Goal: Task Accomplishment & Management: Complete application form

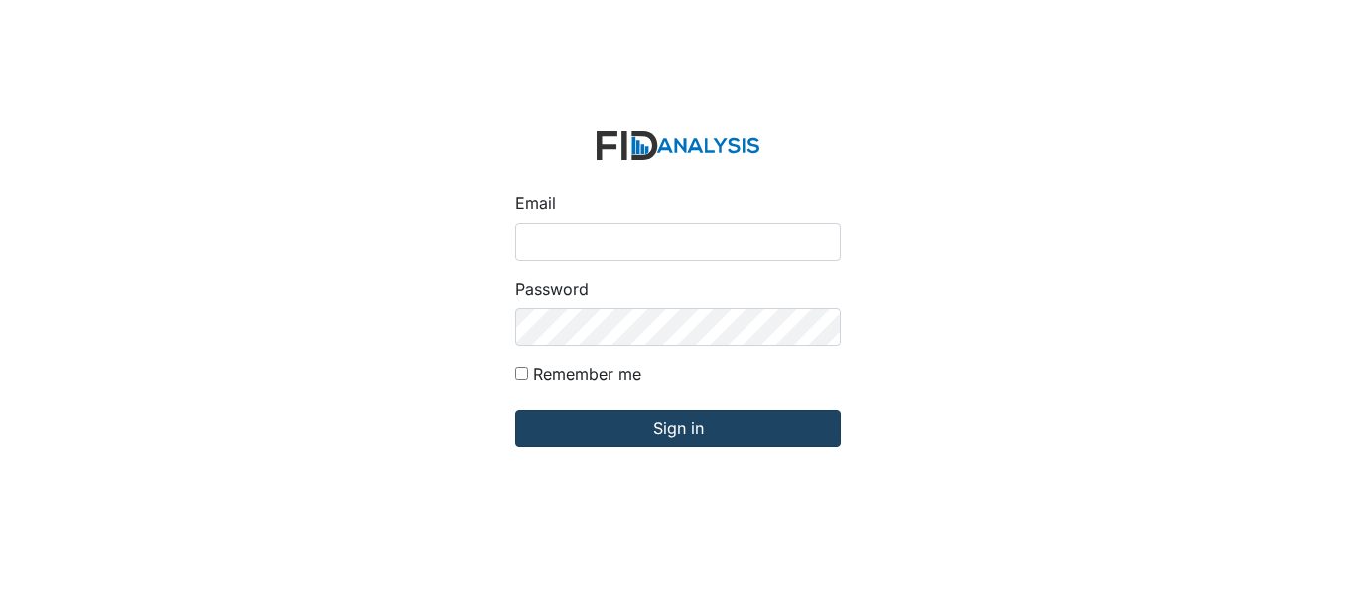
type input "[EMAIL_ADDRESS][DOMAIN_NAME]"
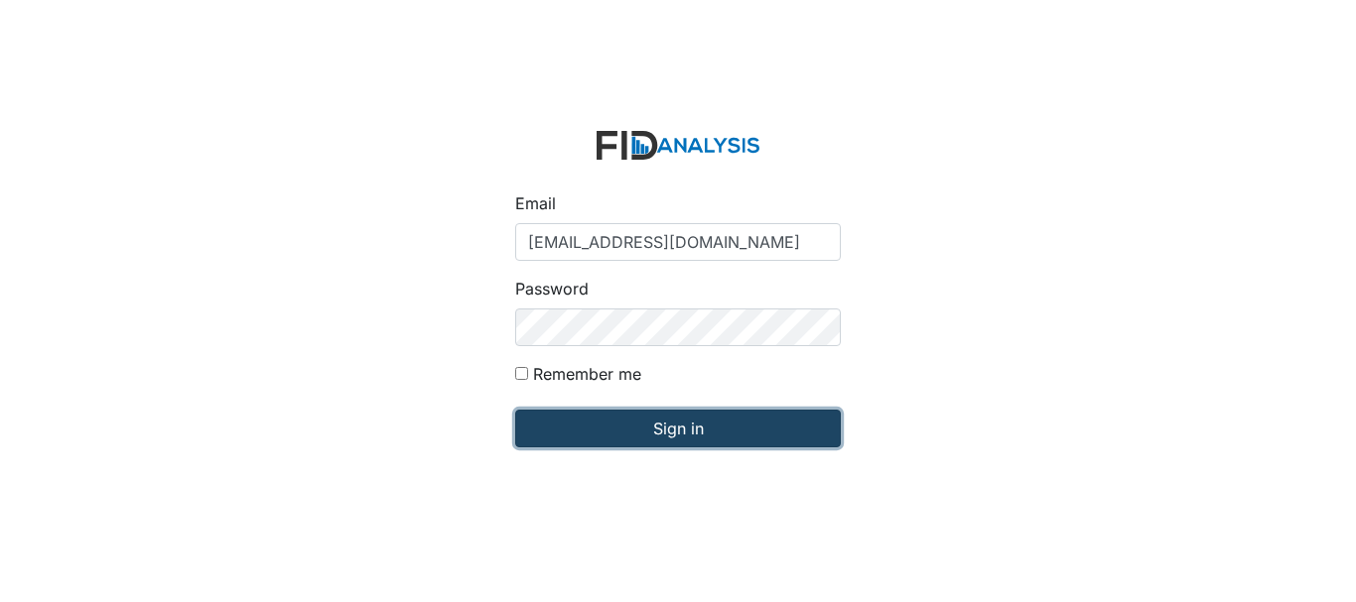
click at [609, 423] on input "Sign in" at bounding box center [678, 429] width 326 height 38
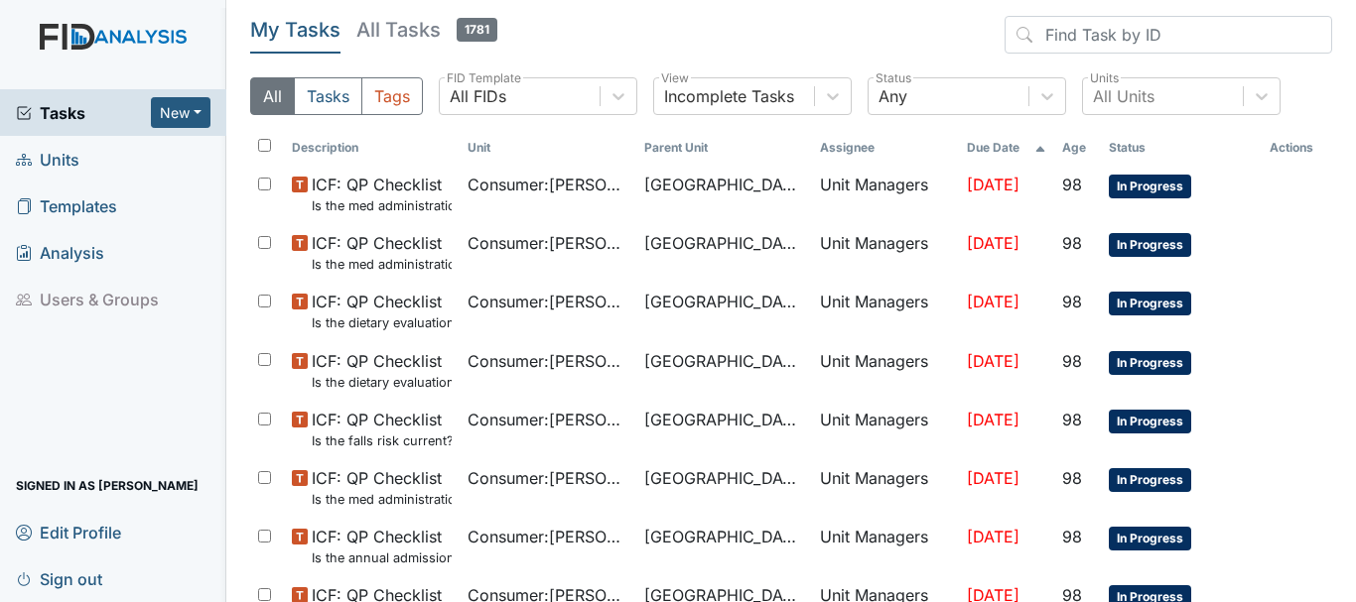
click at [70, 159] on span "Units" at bounding box center [48, 159] width 64 height 31
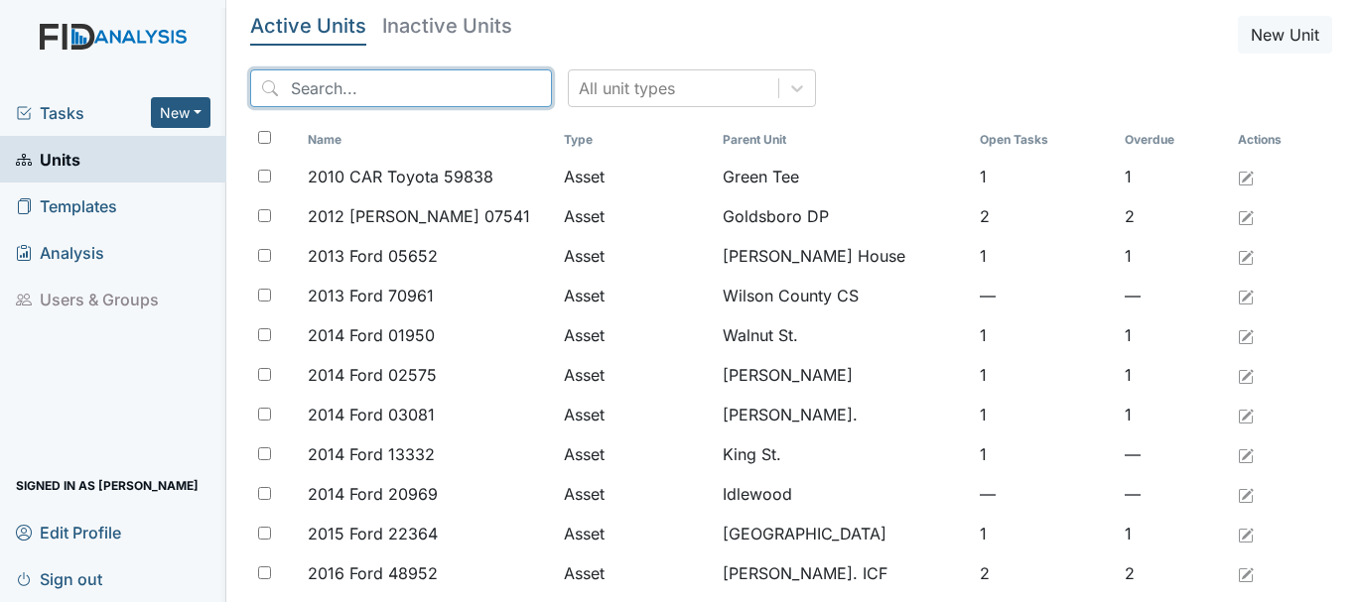
click at [351, 98] on input "search" at bounding box center [401, 88] width 302 height 38
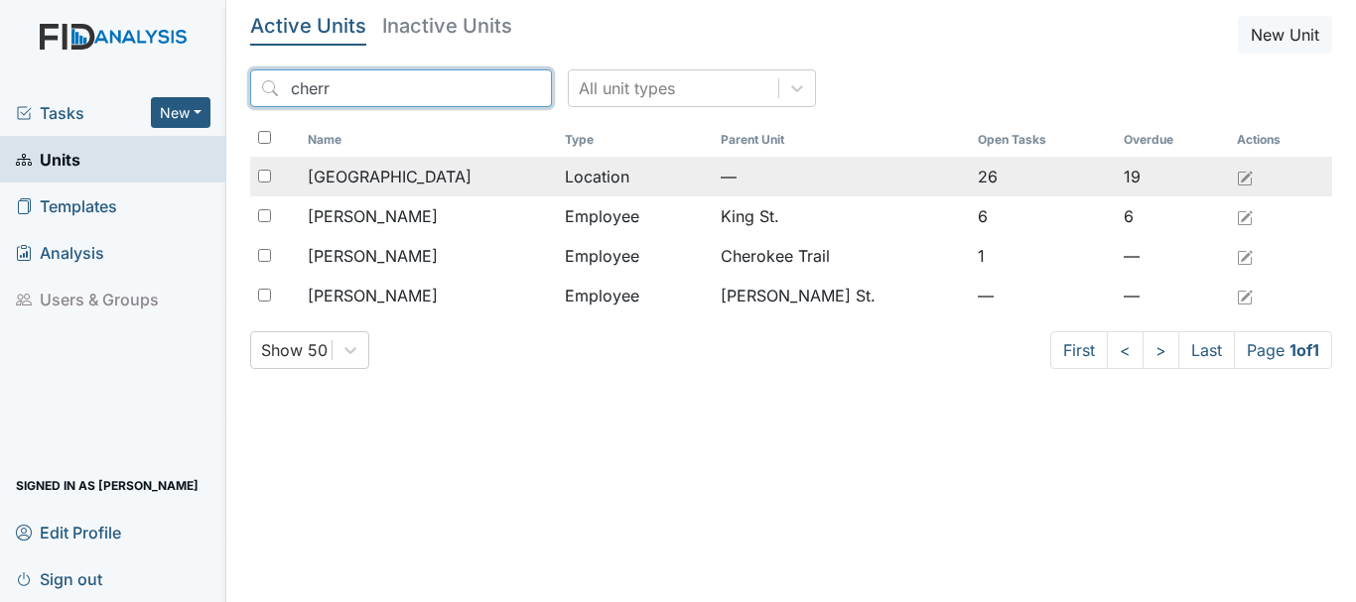
type input "cherr"
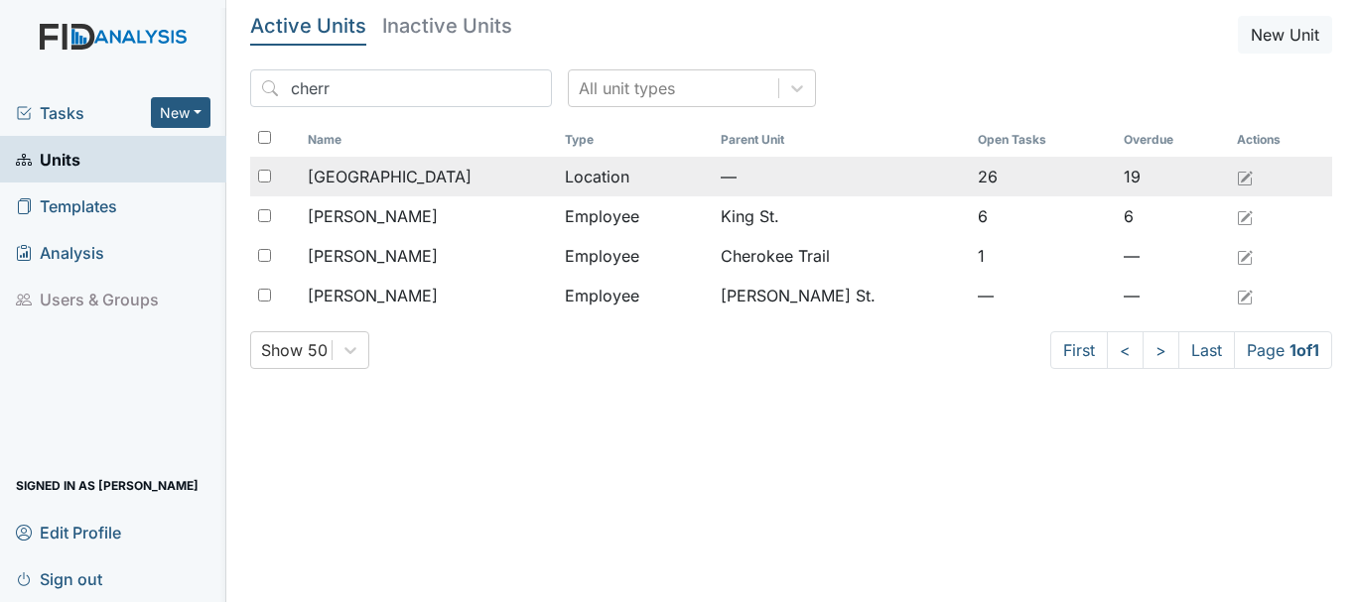
click at [384, 172] on span "Cherry Lane" at bounding box center [390, 177] width 164 height 24
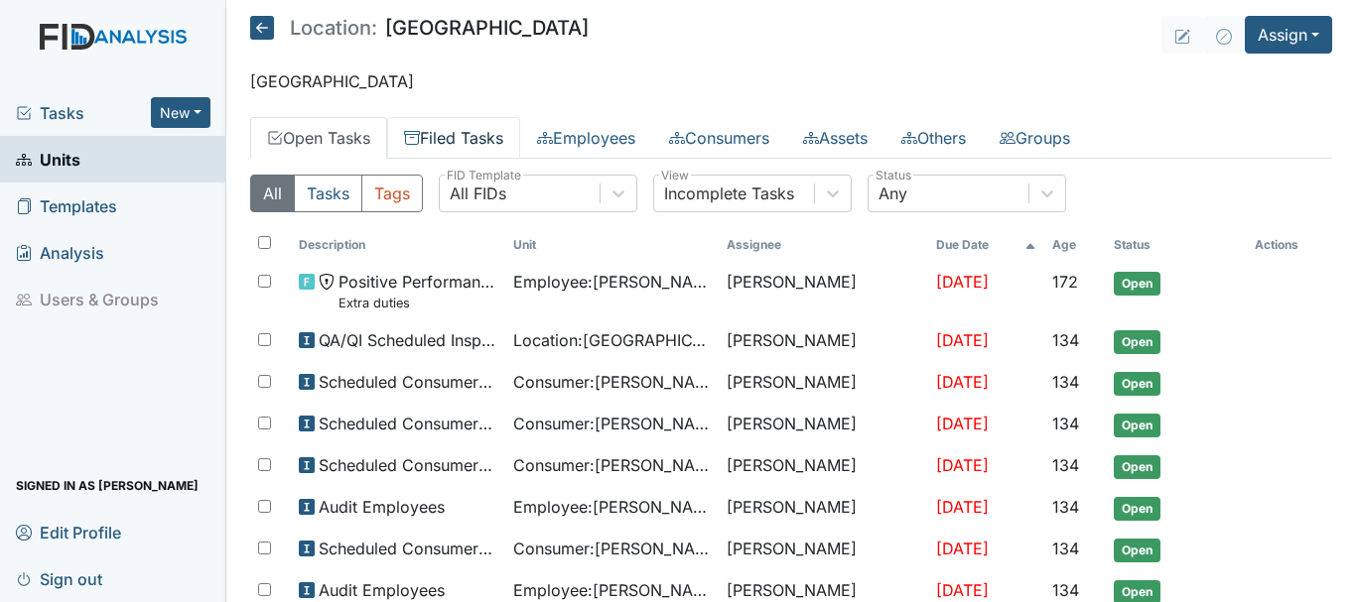
click at [466, 138] on link "Filed Tasks" at bounding box center [453, 138] width 133 height 42
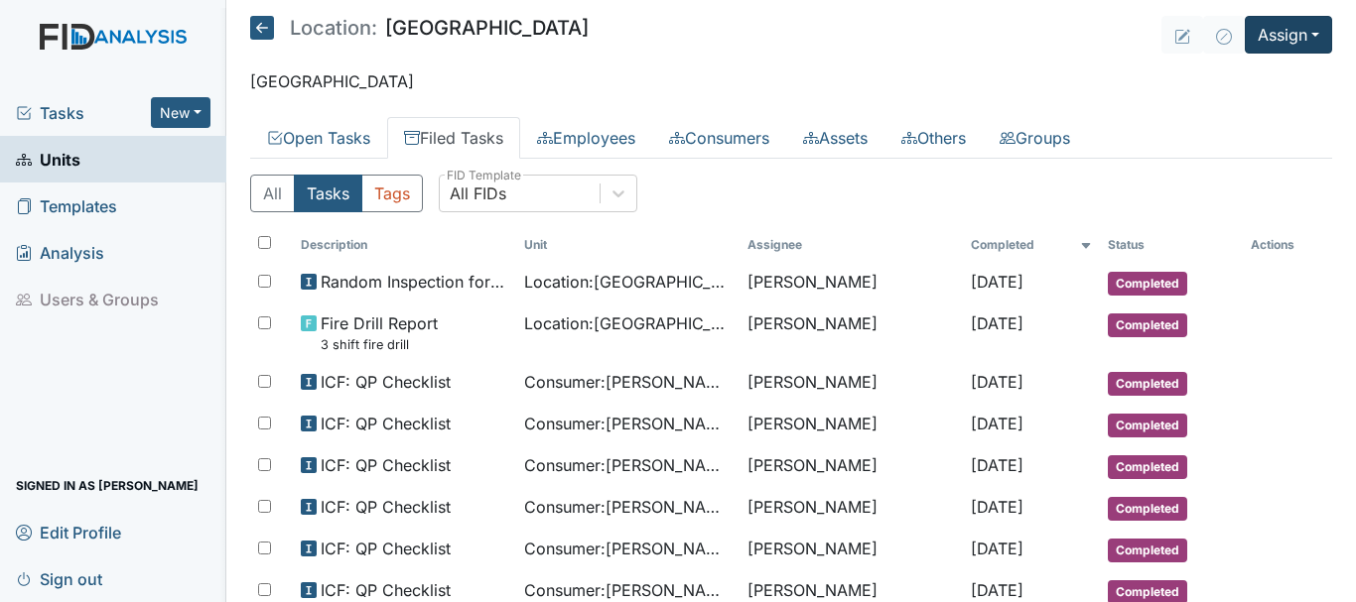
click at [1286, 49] on button "Assign" at bounding box center [1287, 35] width 87 height 38
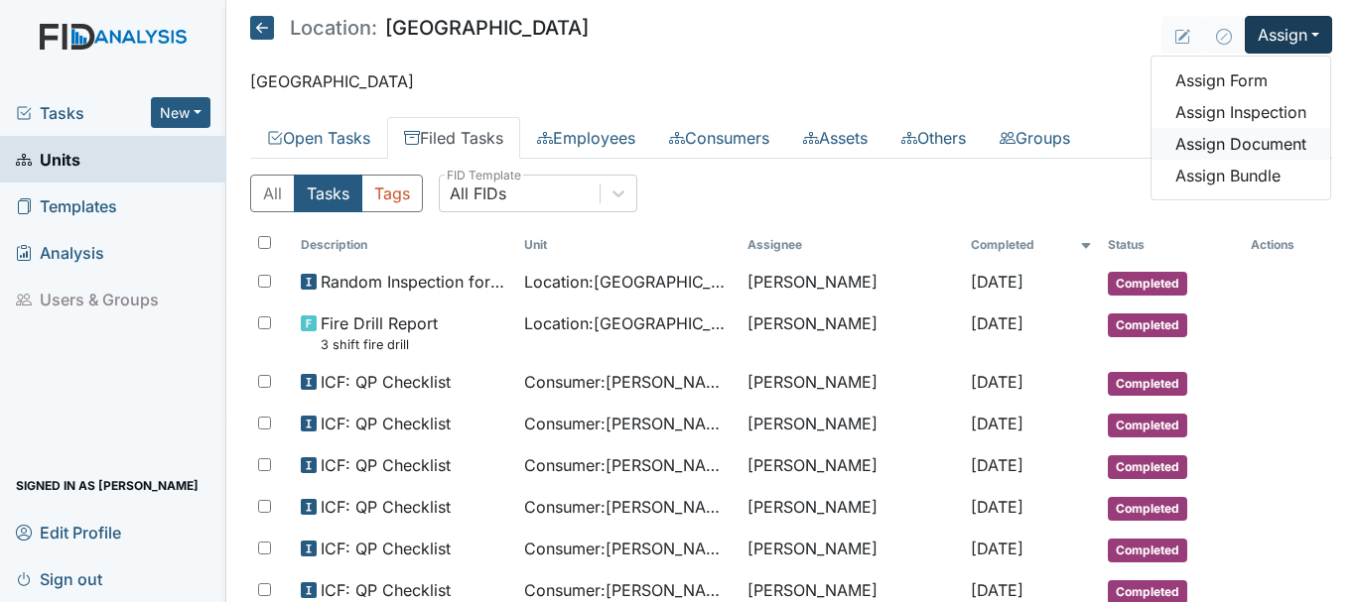
click at [1275, 128] on link "Assign Document" at bounding box center [1240, 144] width 179 height 32
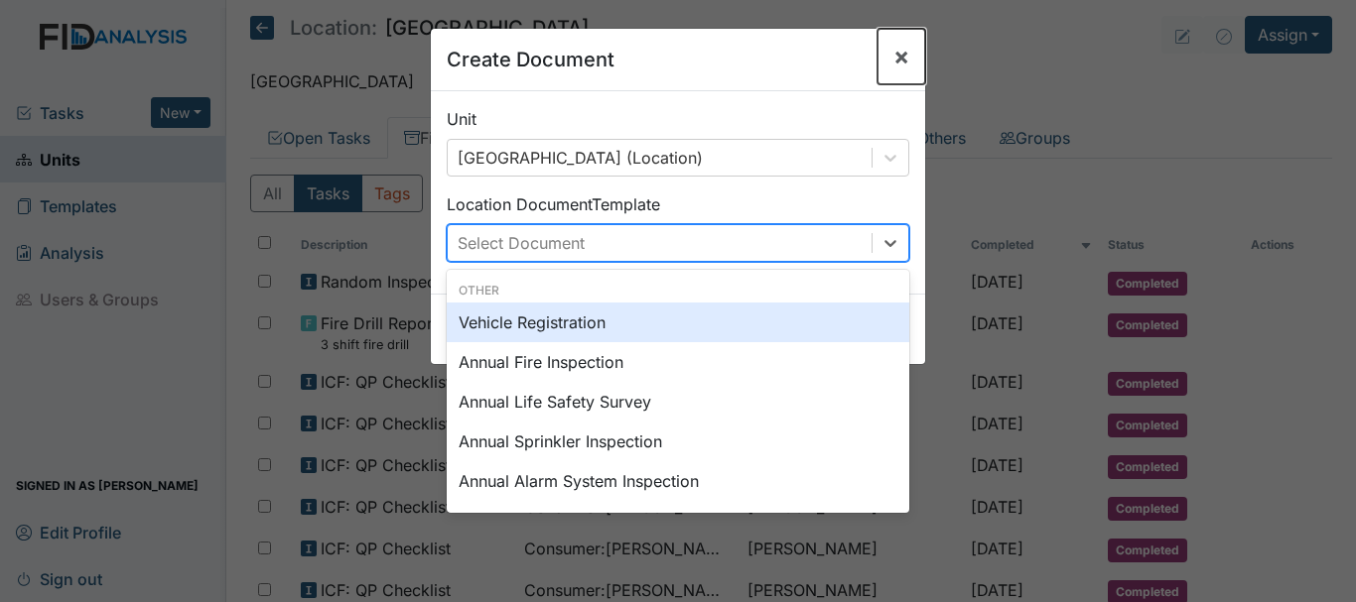
click at [893, 52] on span "×" at bounding box center [901, 56] width 16 height 29
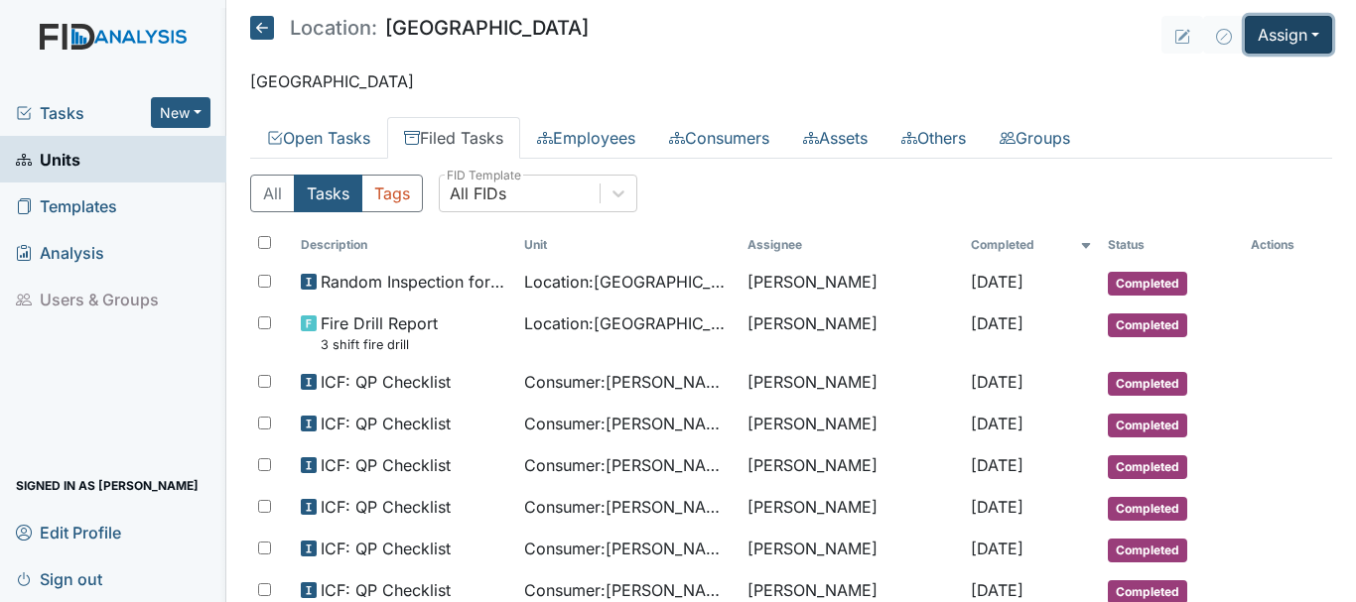
click at [1273, 39] on button "Assign" at bounding box center [1287, 35] width 87 height 38
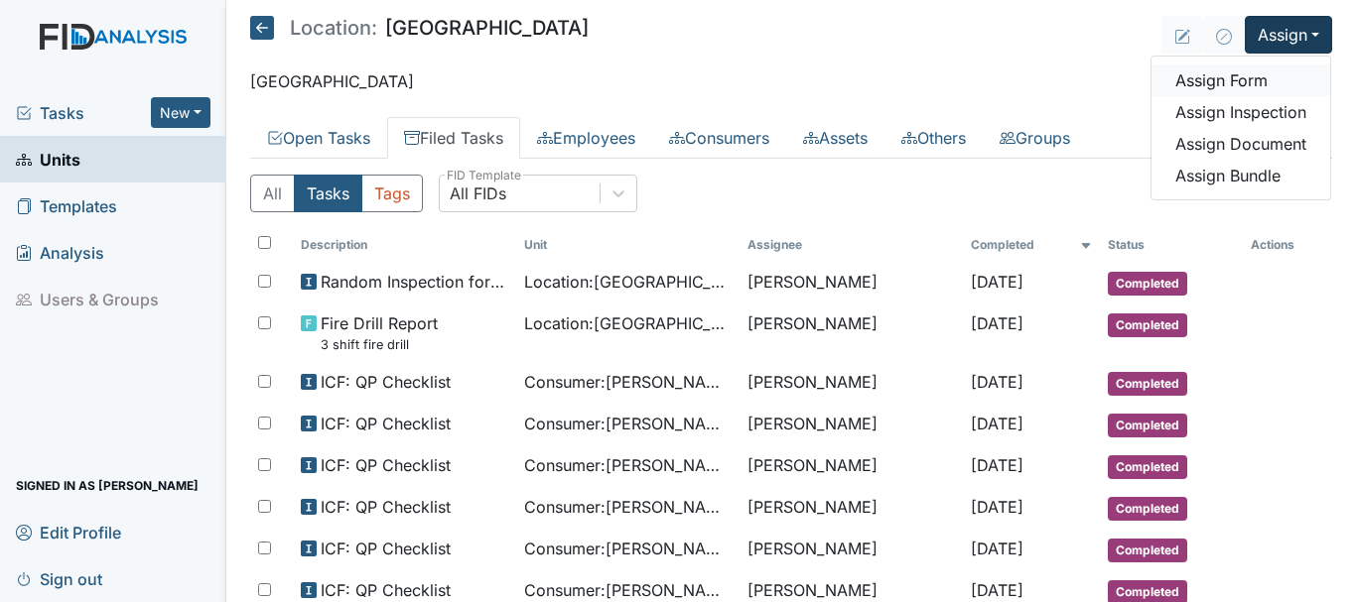
click at [1228, 80] on link "Assign Form" at bounding box center [1240, 81] width 179 height 32
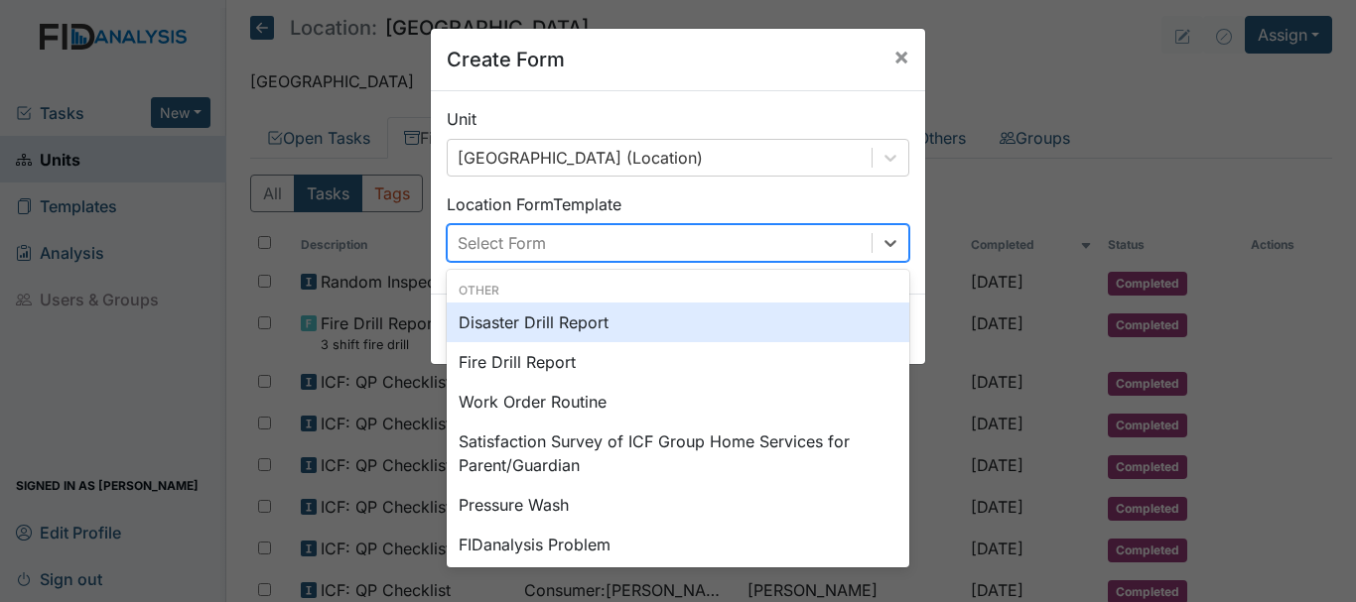
click at [656, 325] on div "Disaster Drill Report" at bounding box center [678, 323] width 462 height 40
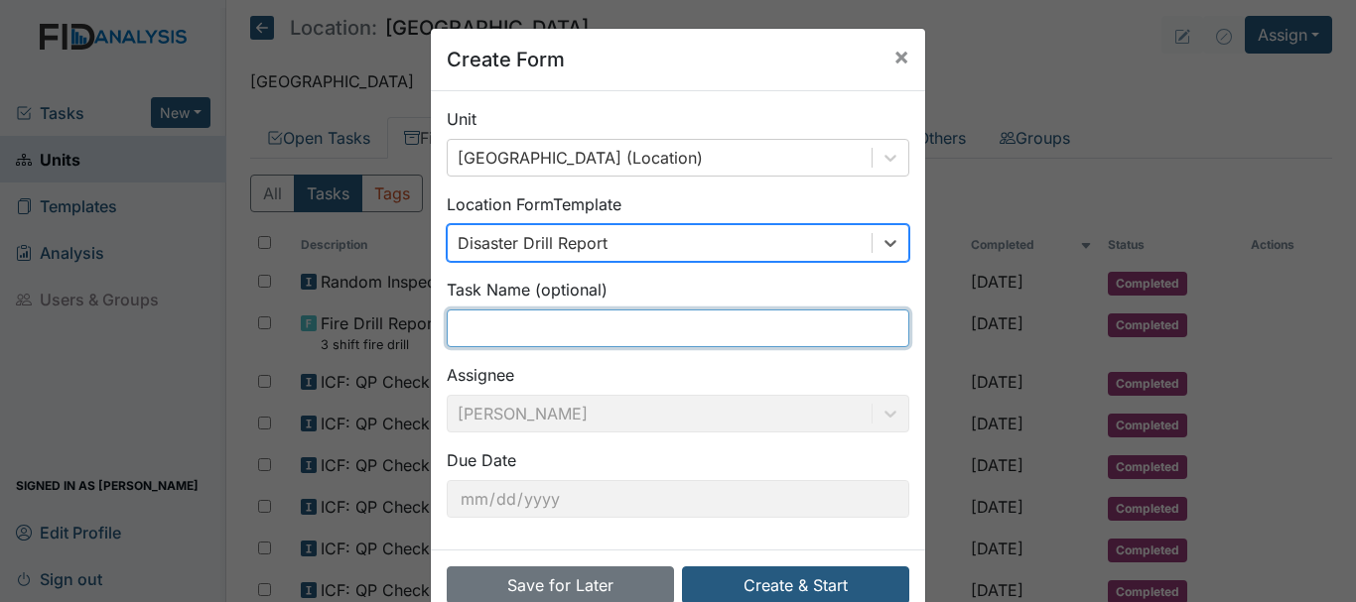
click at [526, 331] on input "text" at bounding box center [678, 329] width 462 height 38
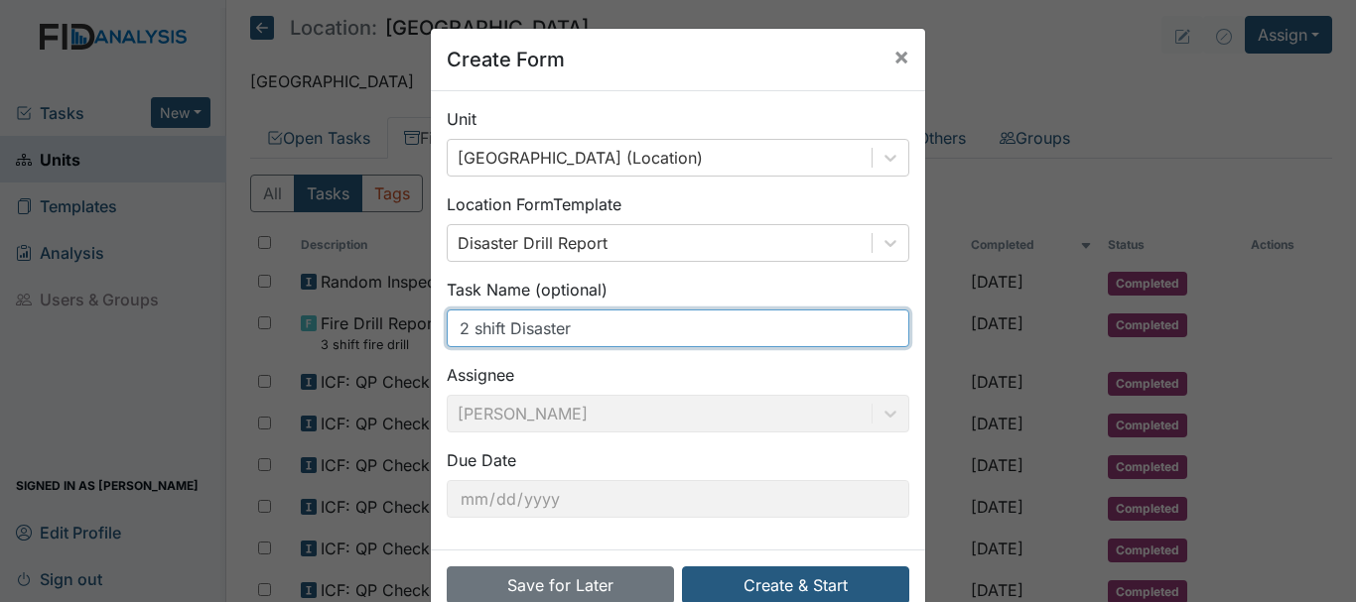
scroll to position [47, 0]
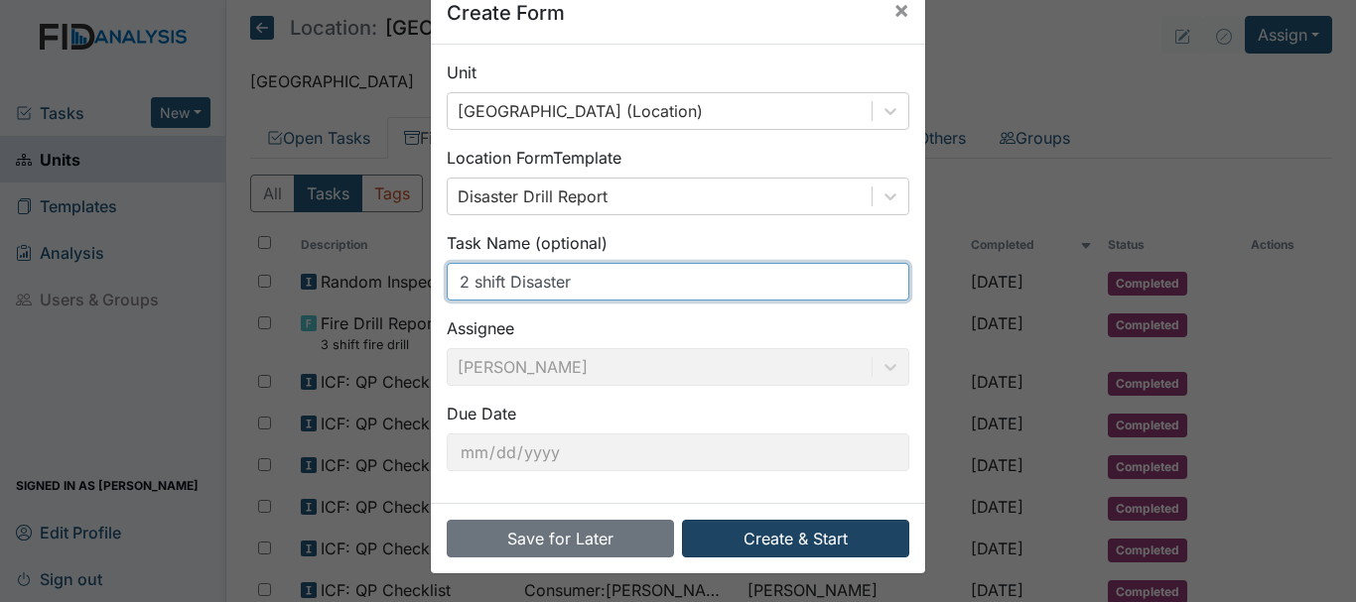
type input "2 shift Disaster"
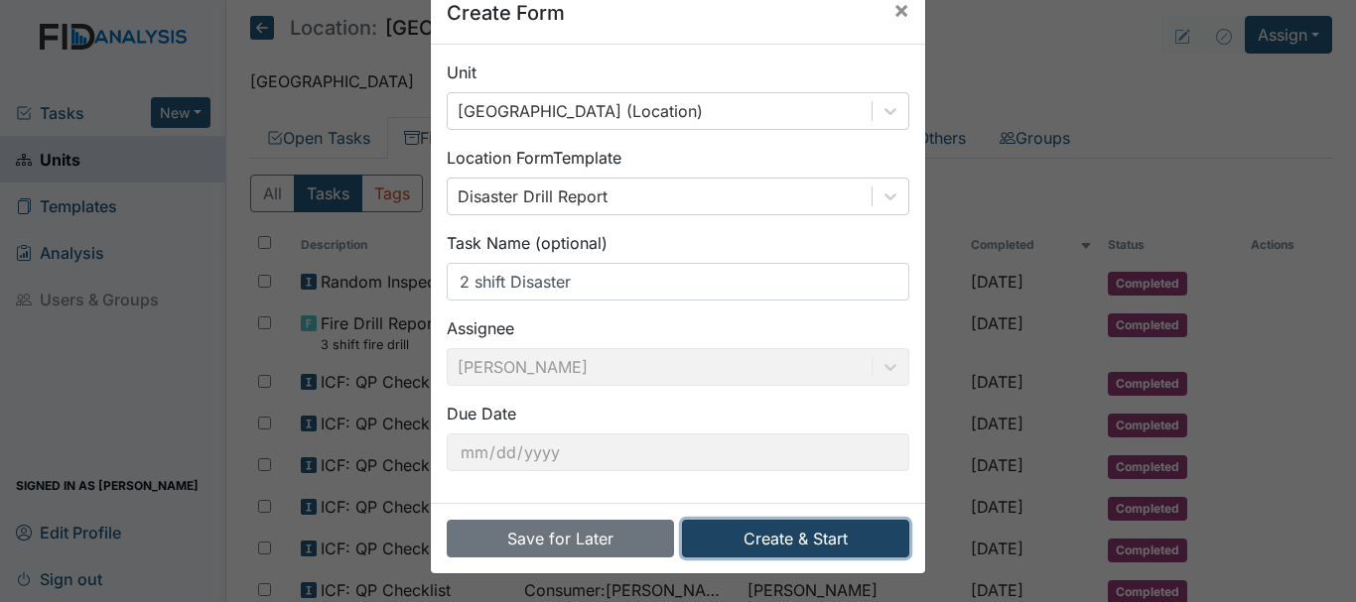
click at [795, 541] on button "Create & Start" at bounding box center [795, 539] width 227 height 38
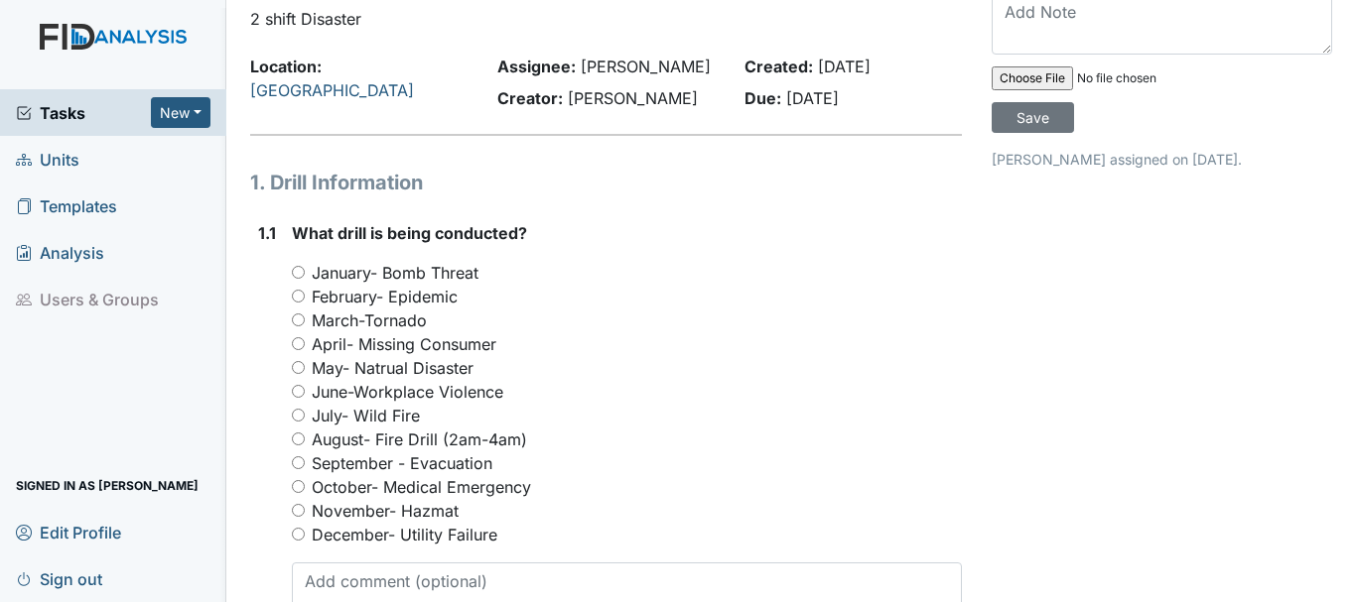
scroll to position [127, 0]
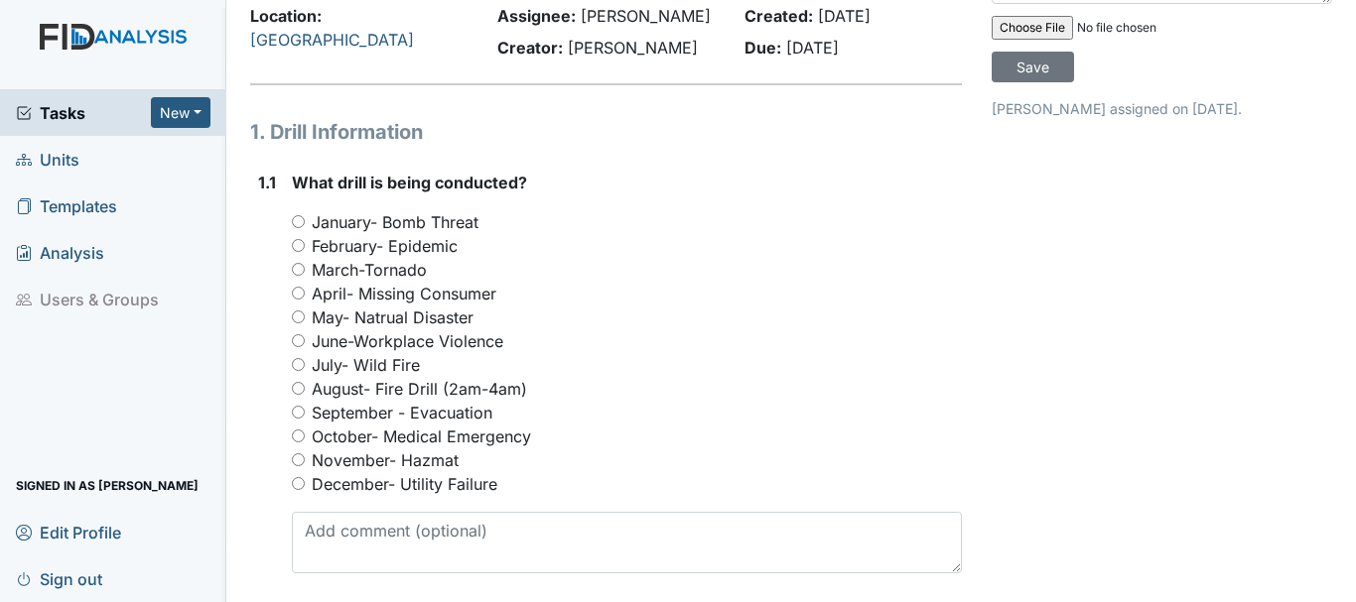
click at [298, 436] on input "October- Medical Emergency" at bounding box center [298, 436] width 13 height 13
radio input "true"
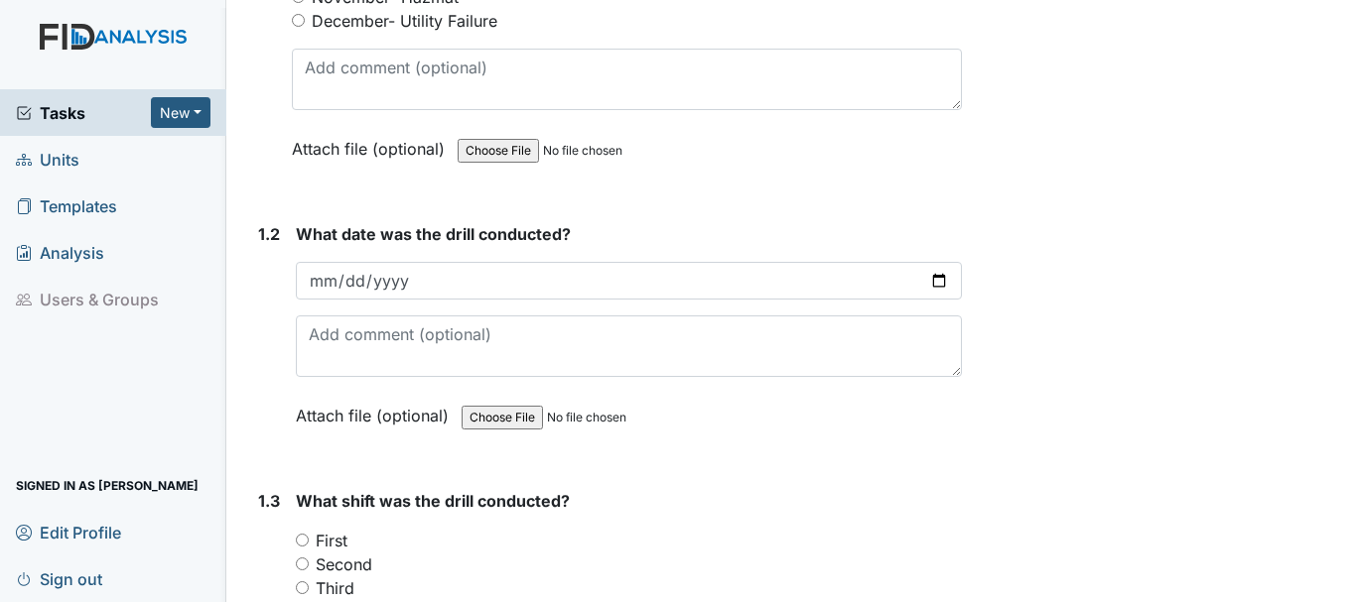
scroll to position [605, 0]
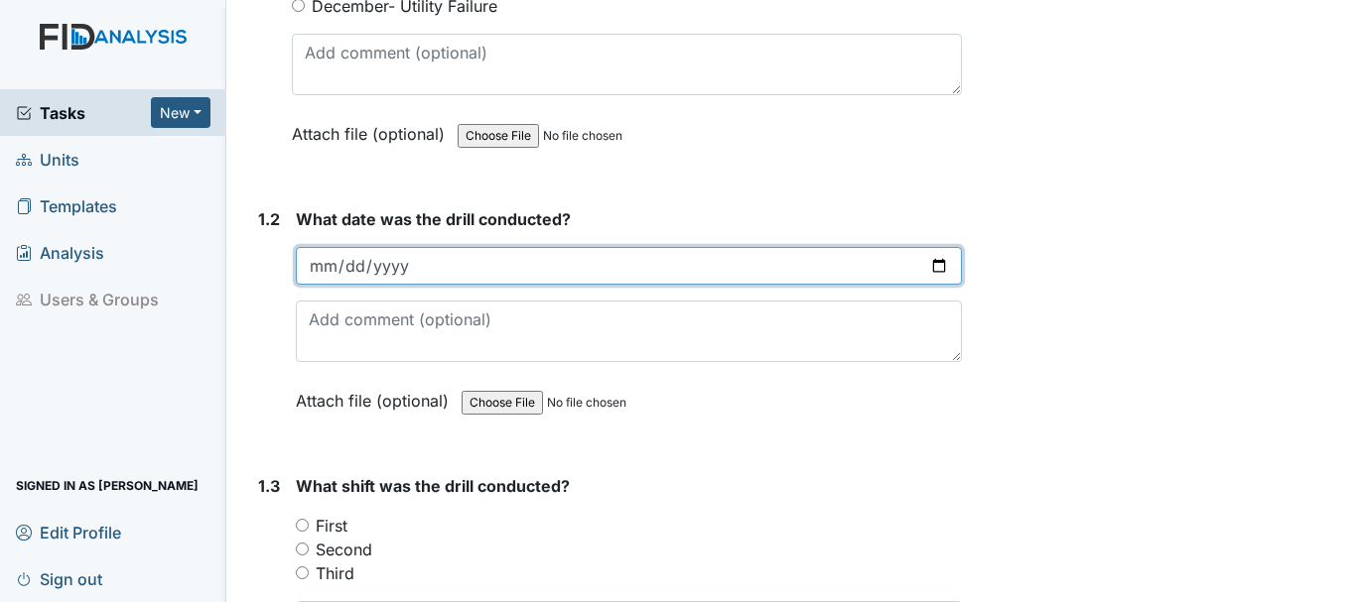
click at [326, 266] on input "date" at bounding box center [629, 266] width 666 height 38
type input "22025-01-01"
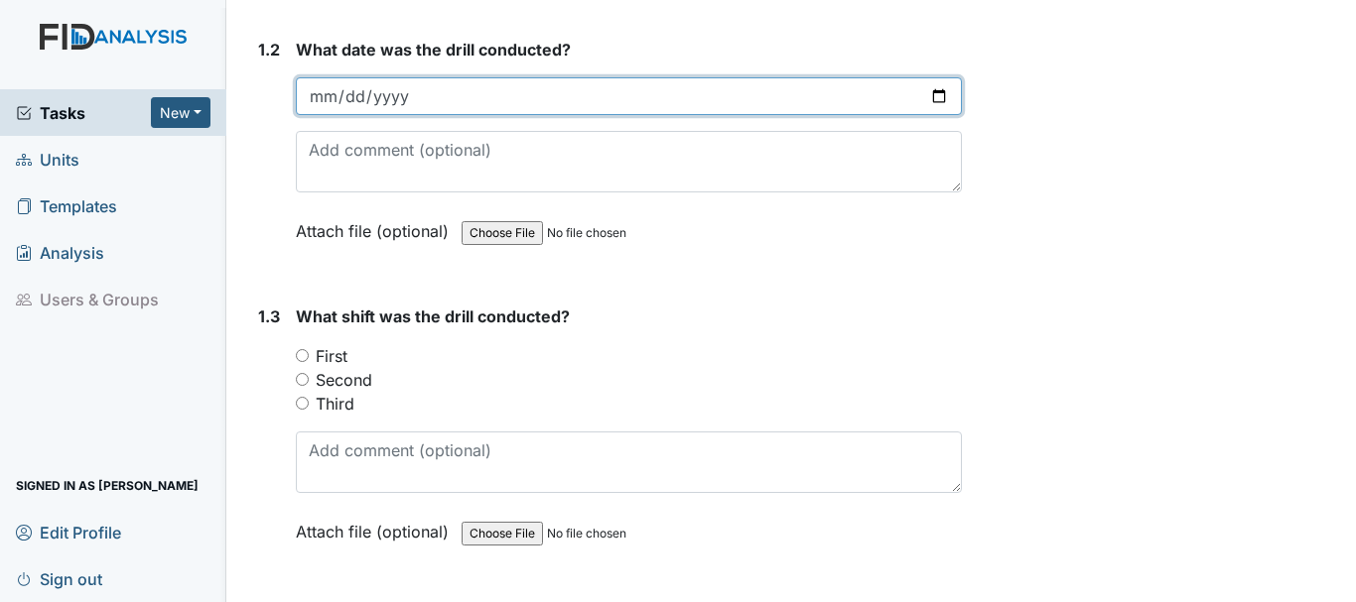
scroll to position [779, 0]
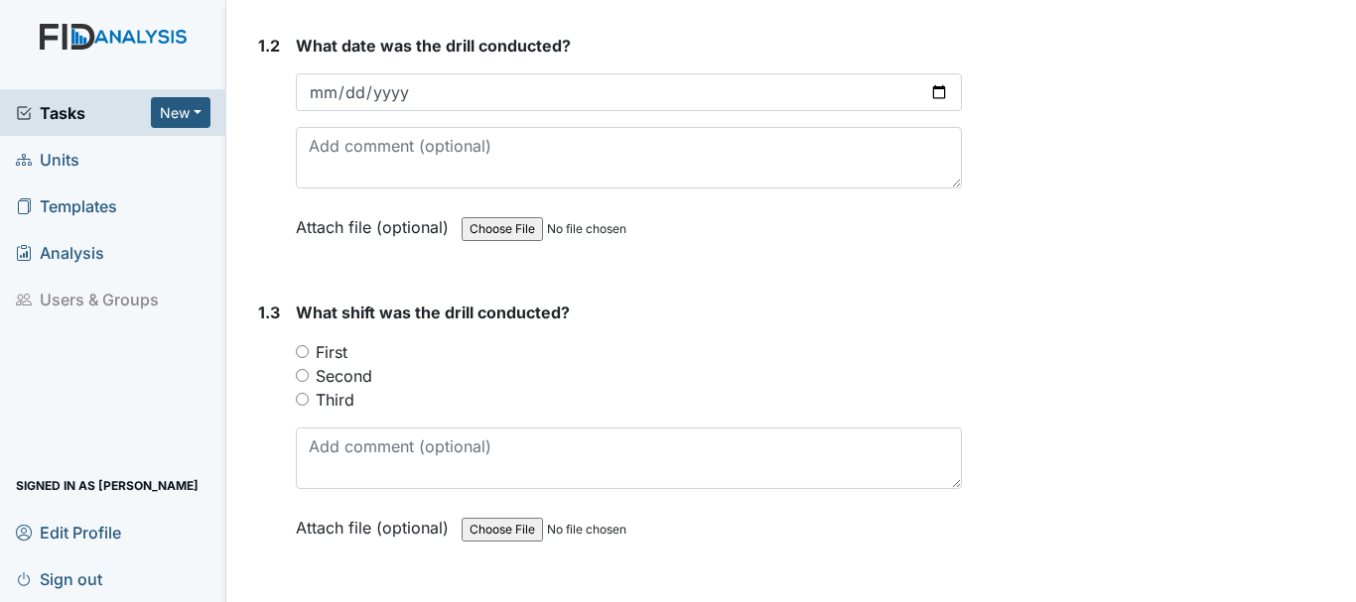
click at [304, 351] on input "First" at bounding box center [302, 351] width 13 height 13
radio input "true"
click at [303, 380] on input "Second" at bounding box center [302, 375] width 13 height 13
radio input "true"
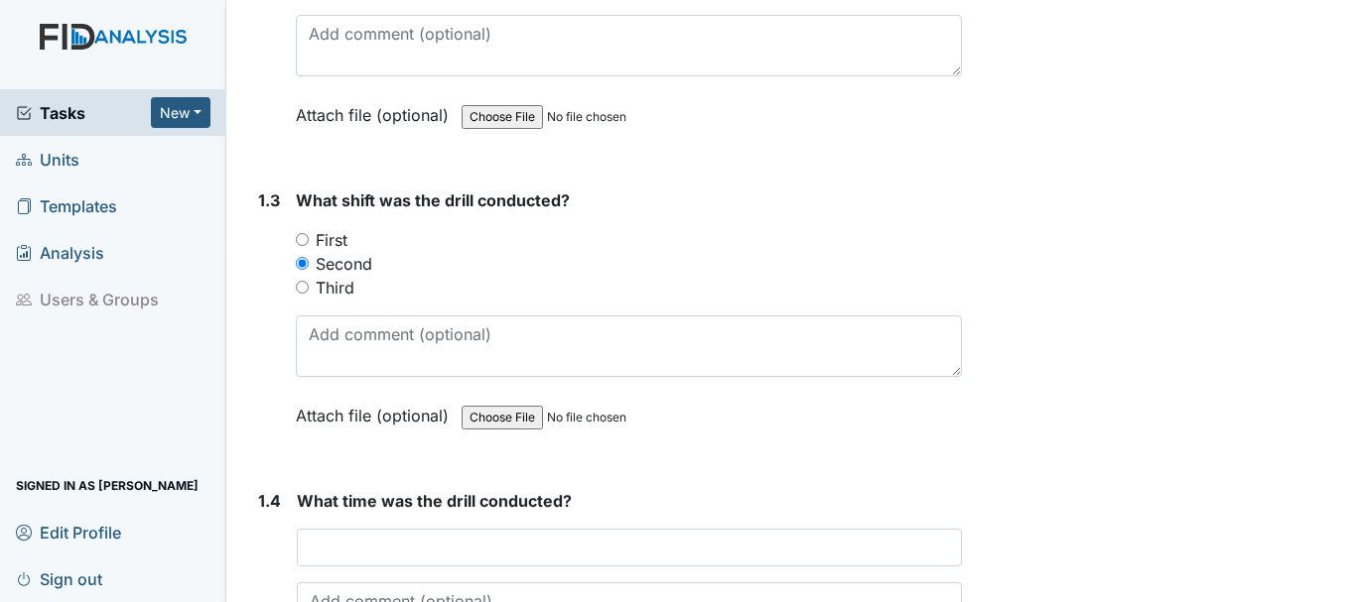
scroll to position [944, 0]
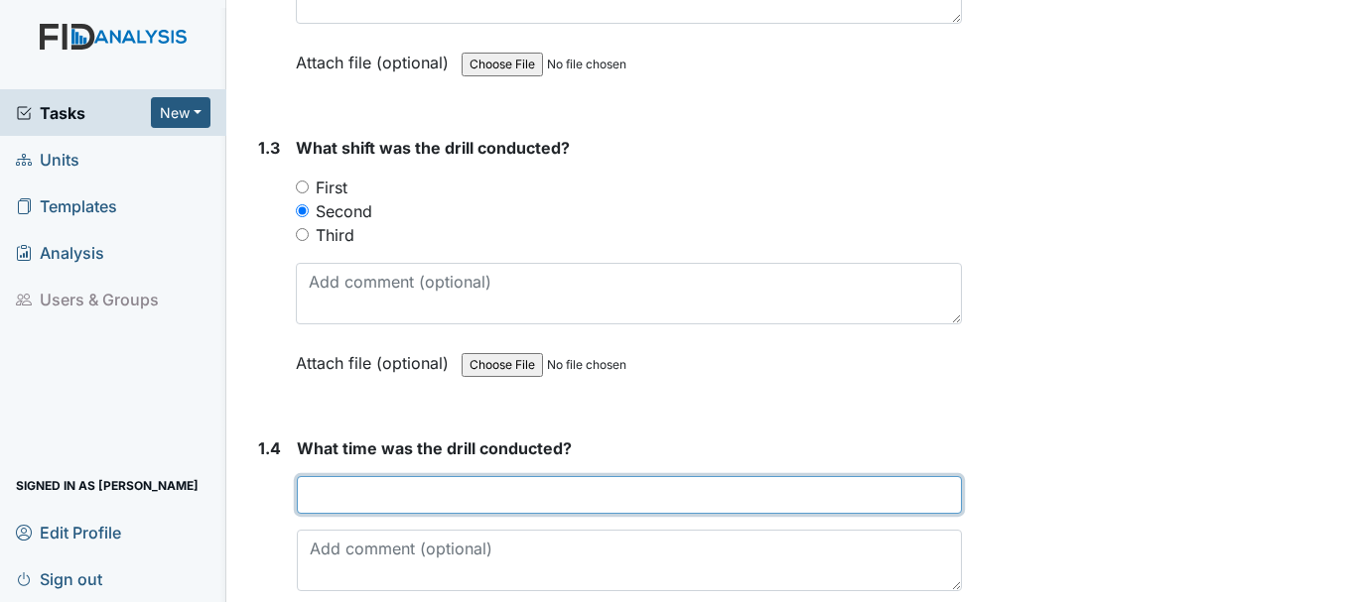
click at [392, 486] on input "text" at bounding box center [629, 495] width 665 height 38
type input "K"
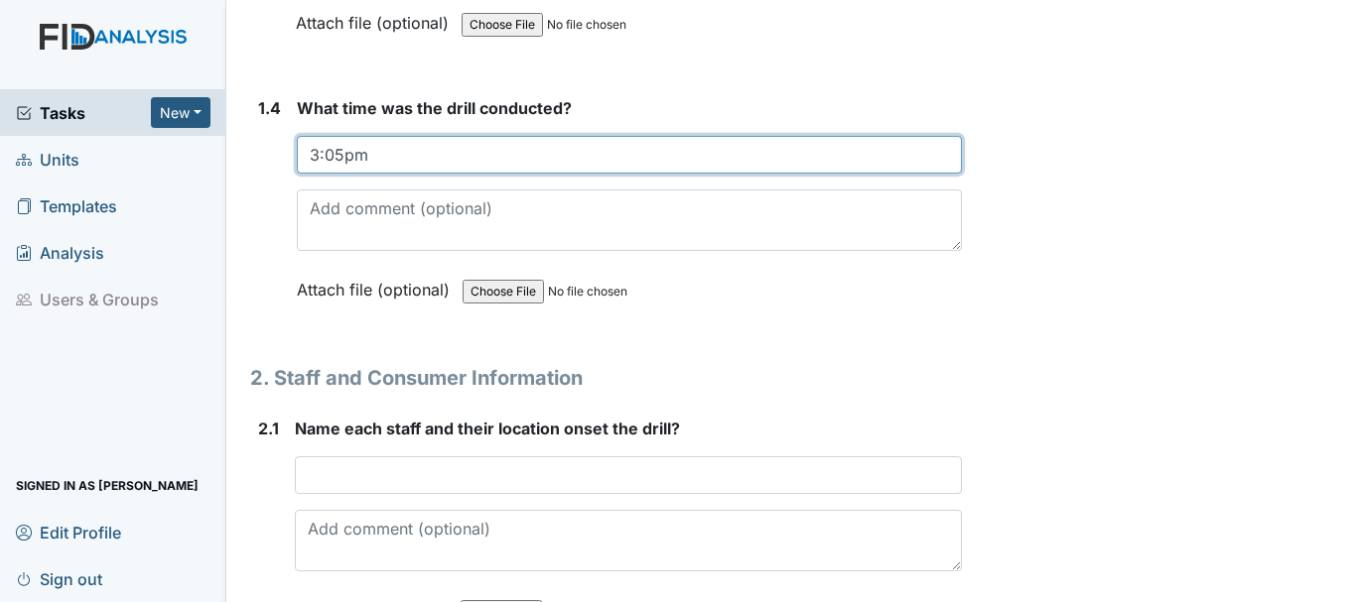
scroll to position [1302, 0]
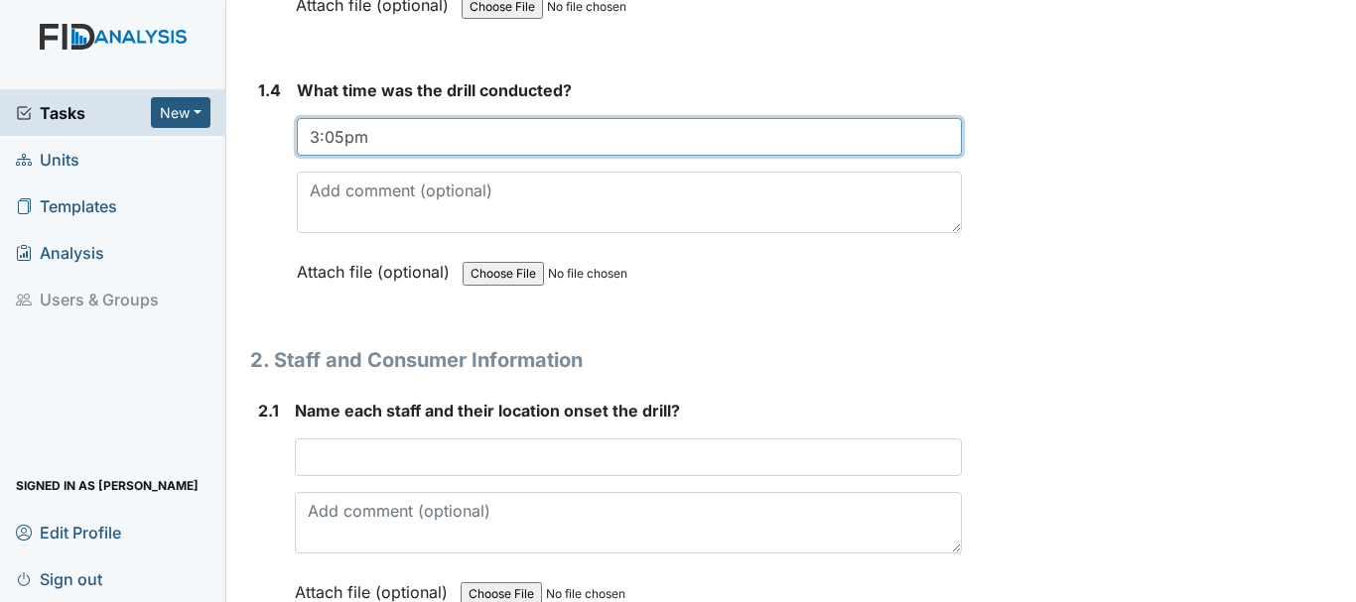
type input "3:05pm"
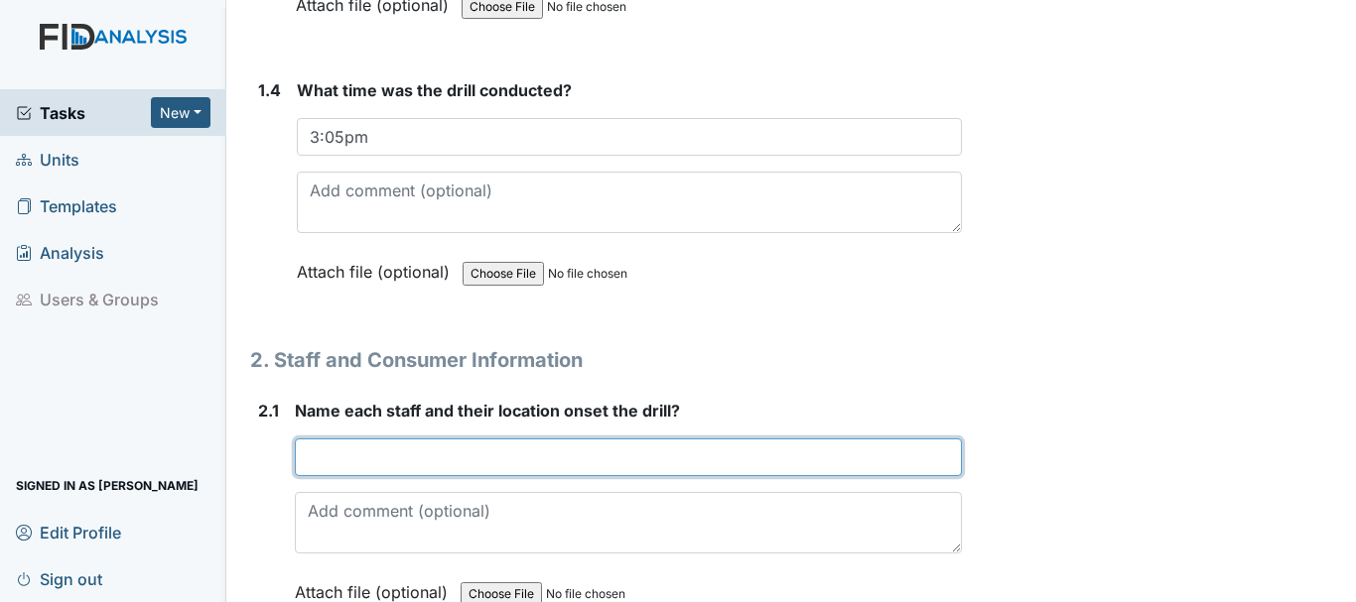
click at [393, 456] on input "text" at bounding box center [628, 458] width 667 height 38
type input "T"
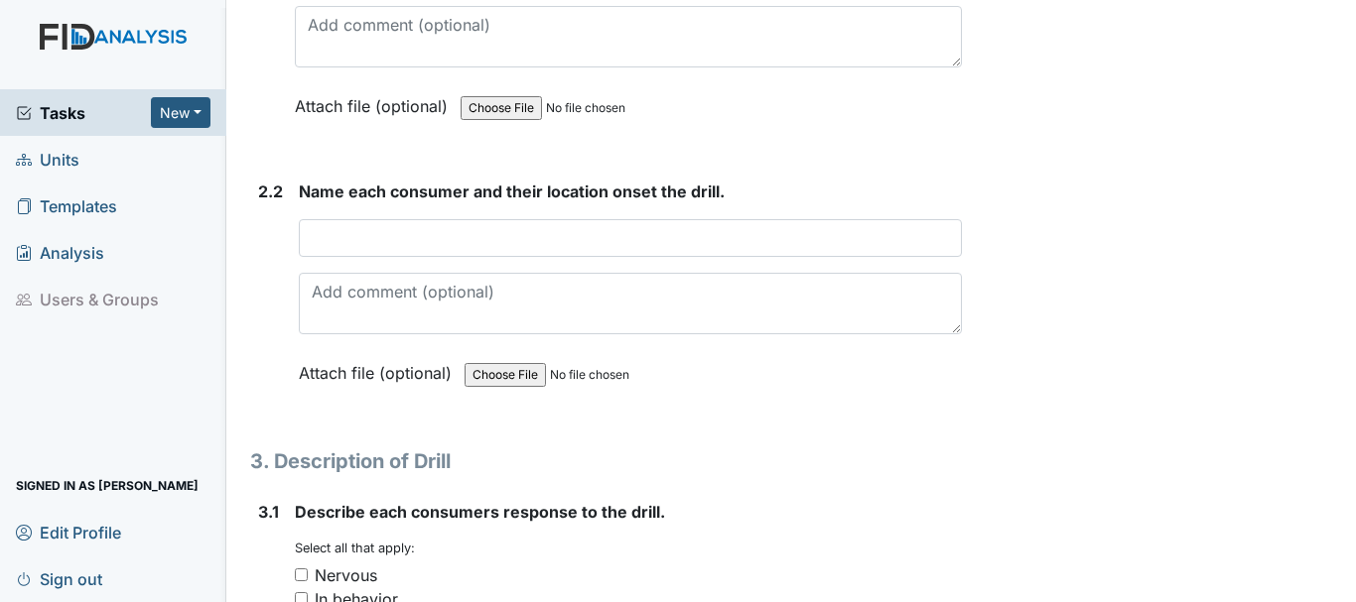
scroll to position [1791, 0]
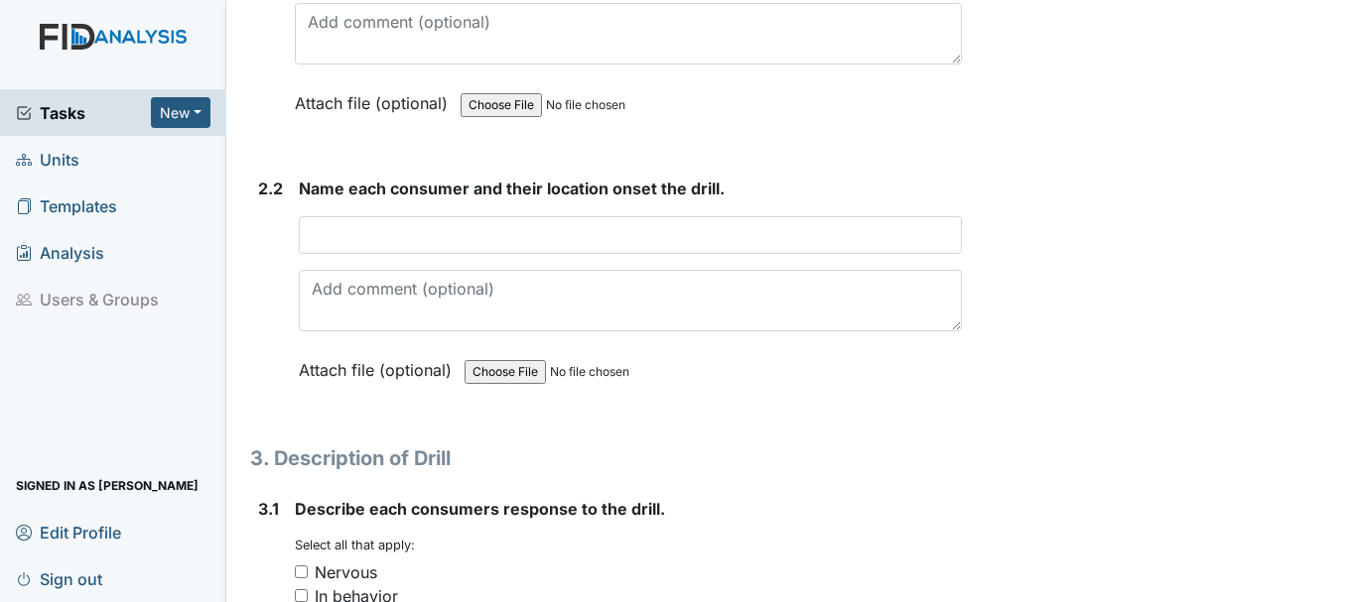
type input "Keyera S. livingroom Shonetta G kitchen"
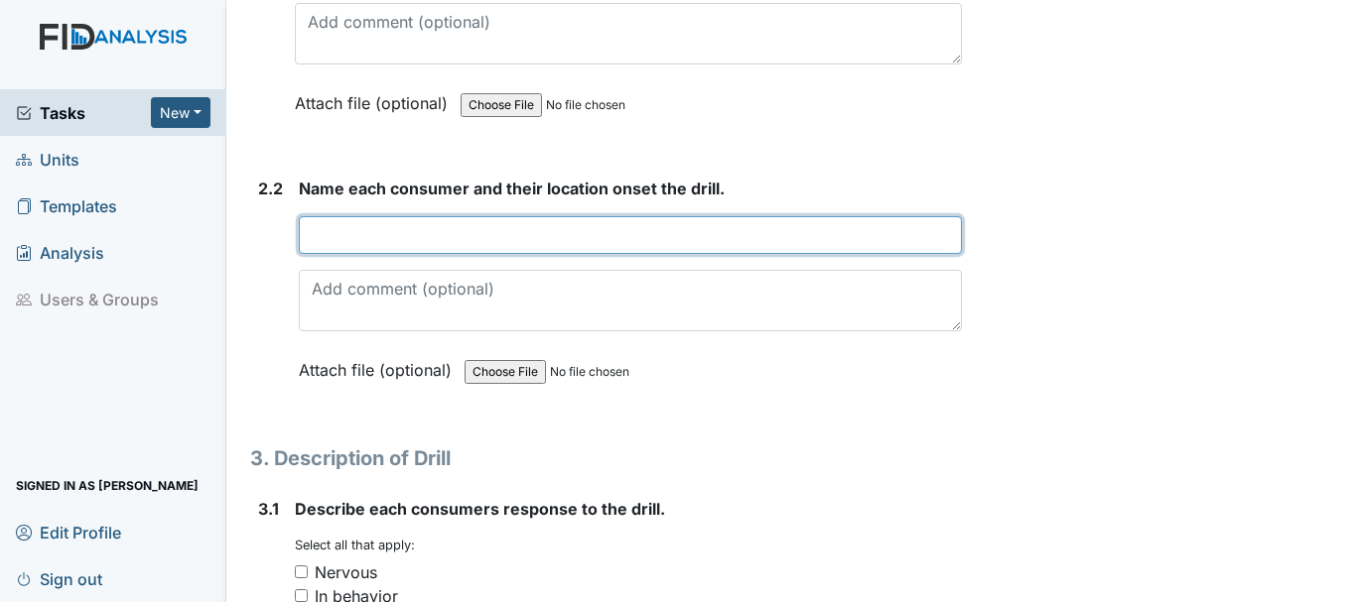
click at [340, 230] on input "text" at bounding box center [630, 235] width 663 height 38
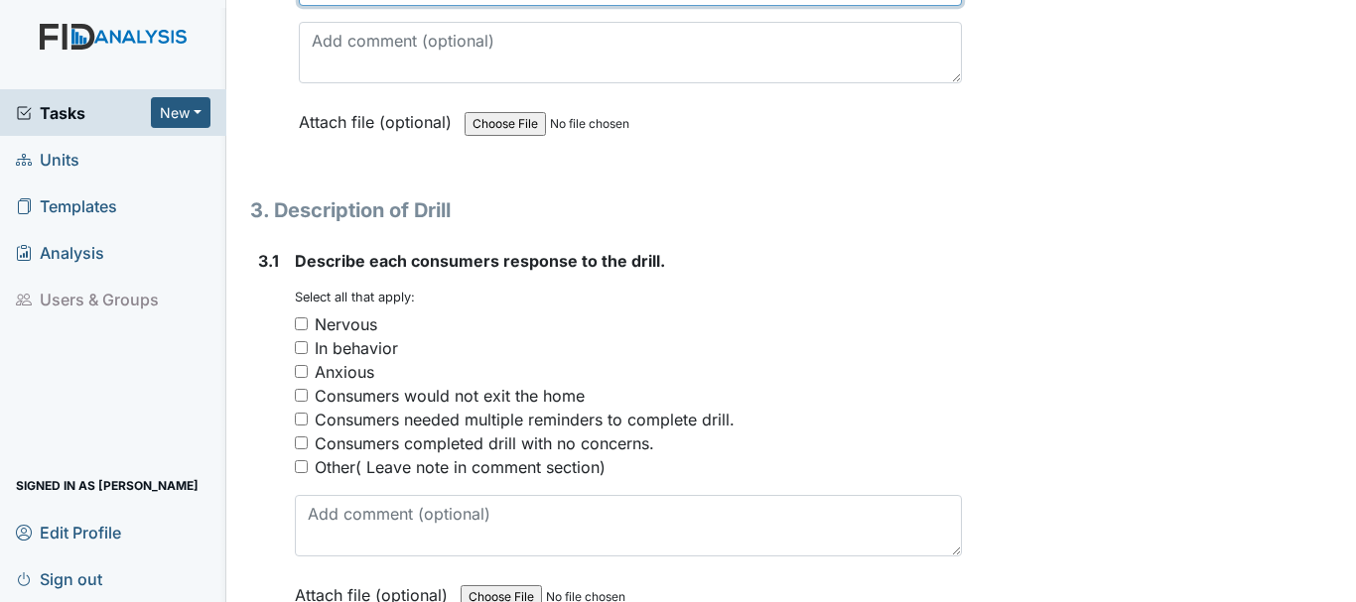
scroll to position [2040, 0]
type input "JF Kitchen KR livingroom she fell hitting her head on the corner of chair. KV,D…"
click at [298, 441] on input "Consumers completed drill with no concerns." at bounding box center [301, 442] width 13 height 13
checkbox input "true"
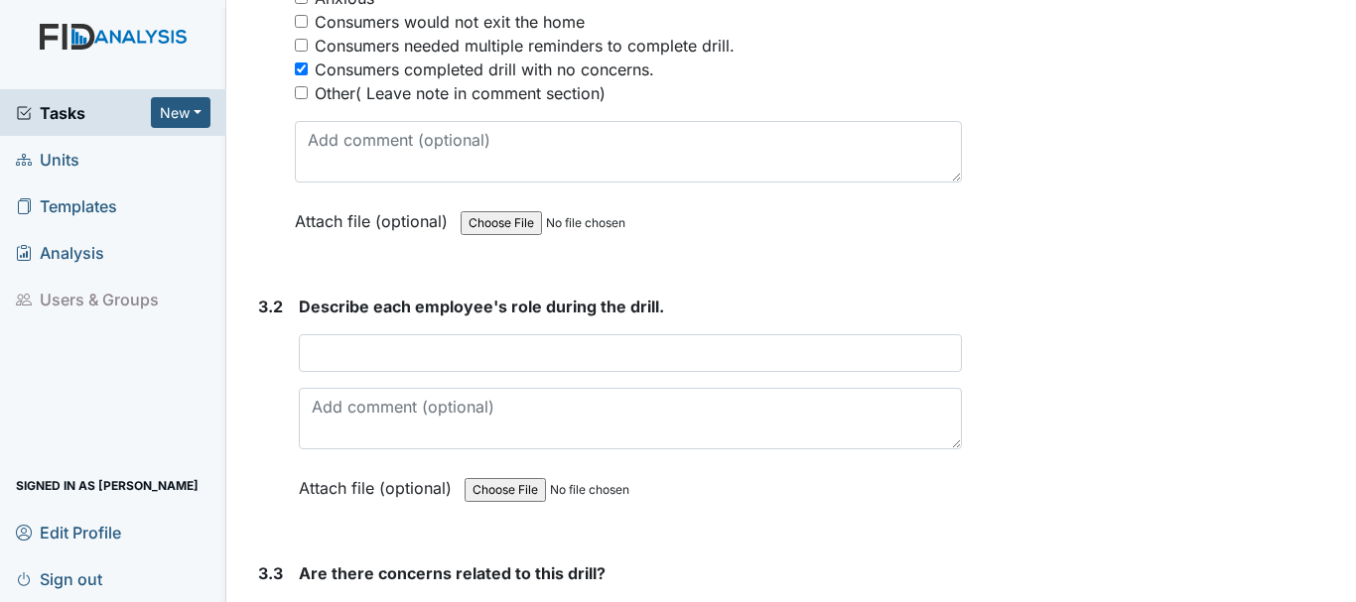
scroll to position [2416, 0]
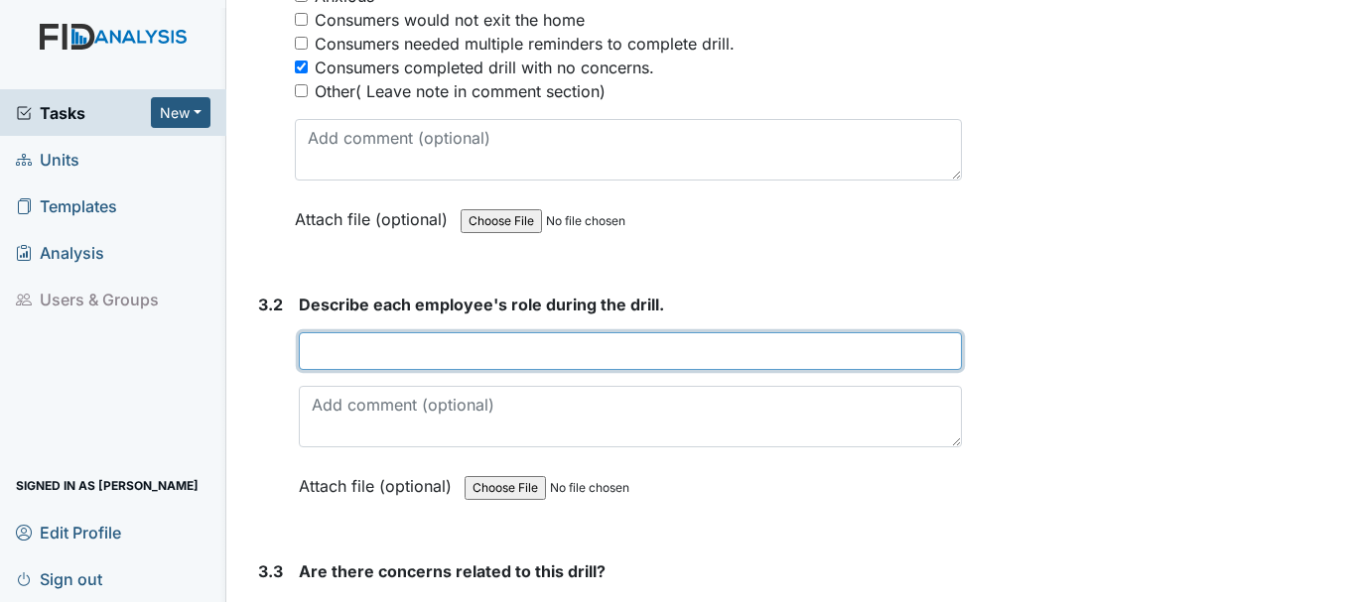
click at [396, 354] on input "text" at bounding box center [630, 351] width 663 height 38
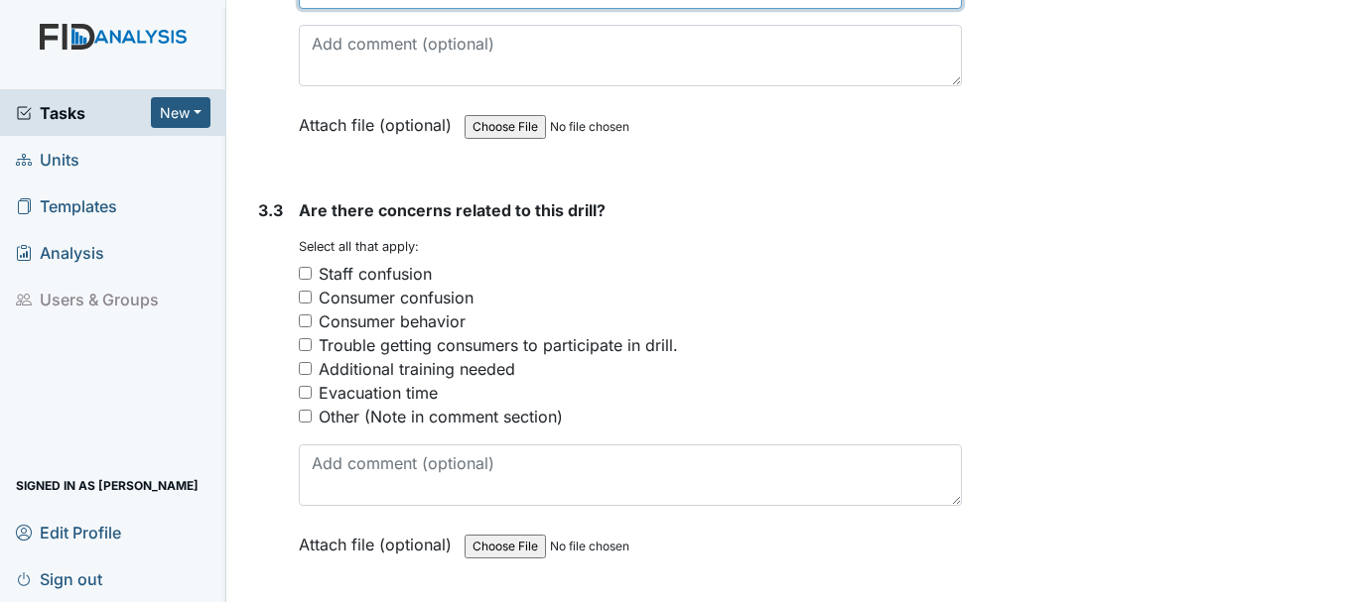
scroll to position [2780, 0]
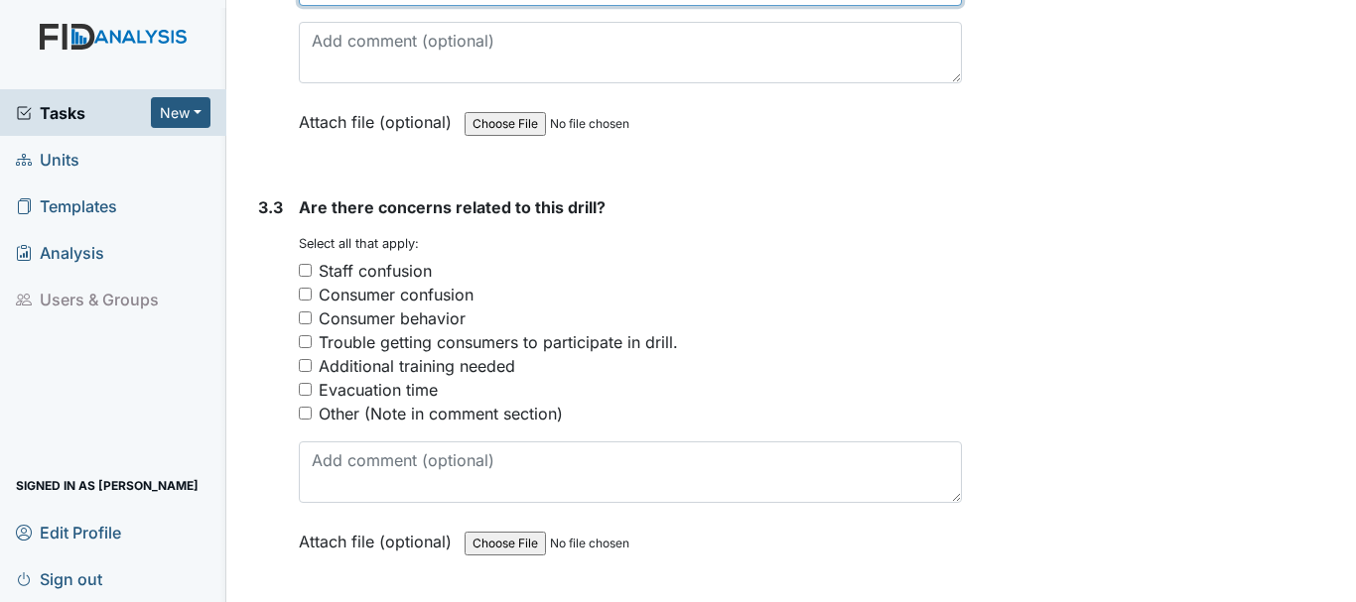
type input "Keyera apply pressure to the cut on KR head. Shonetta call 911"
click at [301, 413] on input "Other (Note in comment section)" at bounding box center [305, 413] width 13 height 13
checkbox input "true"
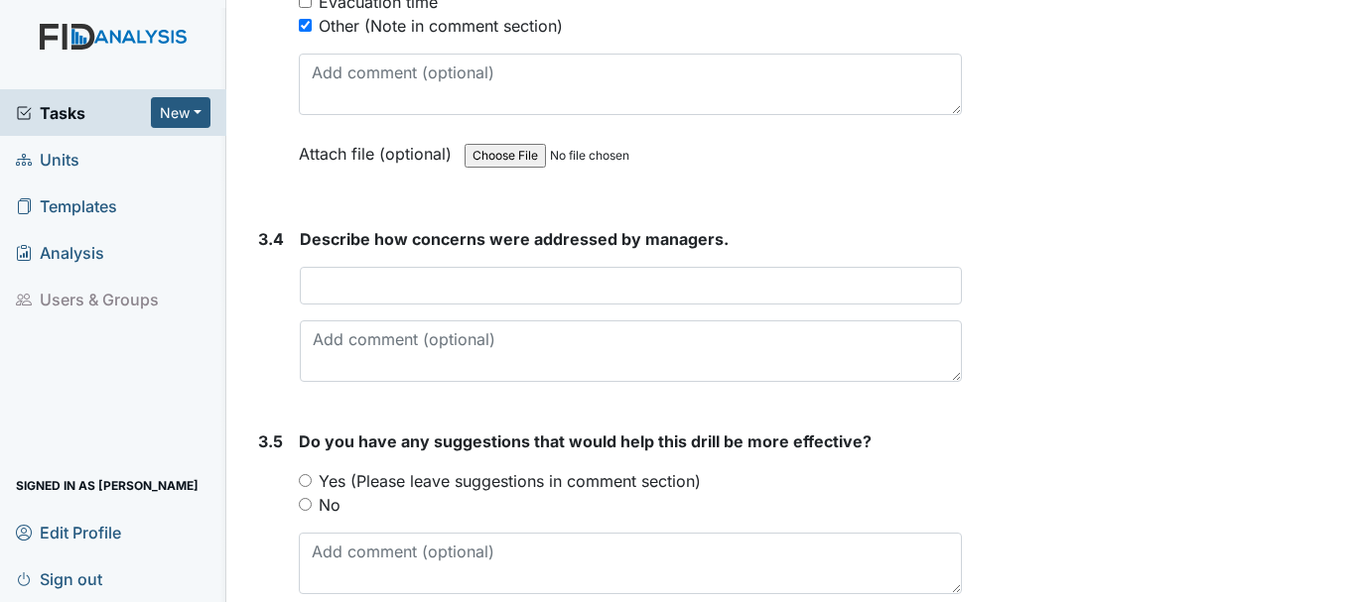
scroll to position [3219, 0]
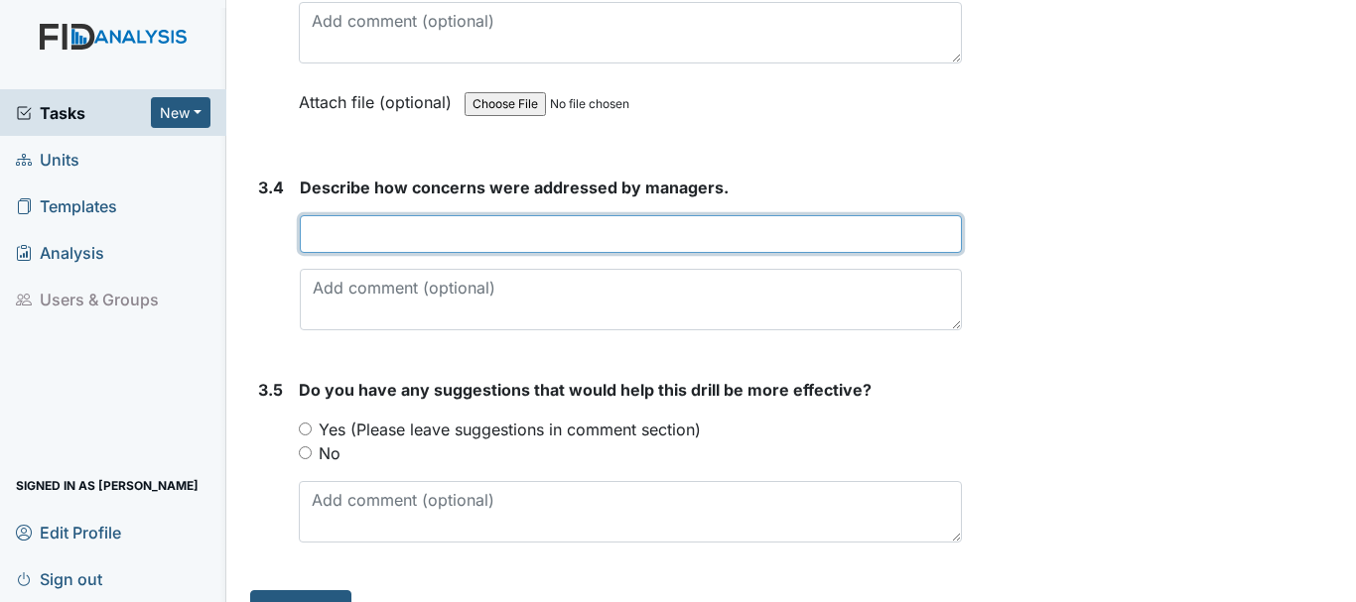
click at [368, 237] on input "text" at bounding box center [631, 234] width 662 height 38
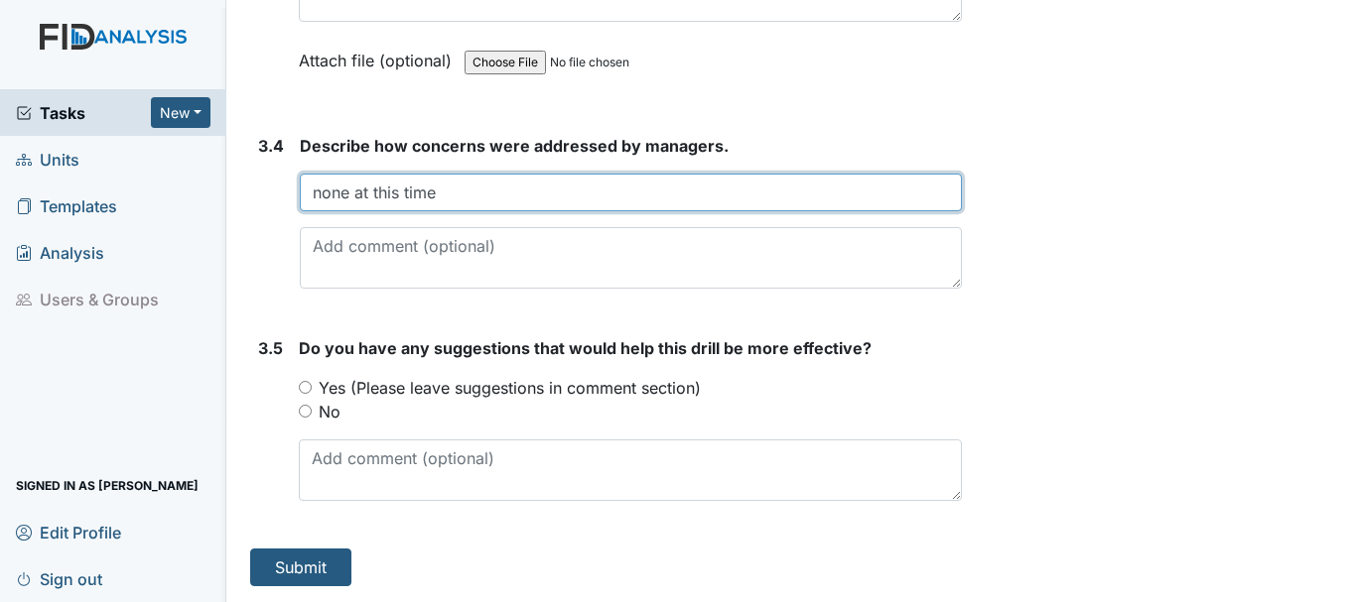
type input "none at this time"
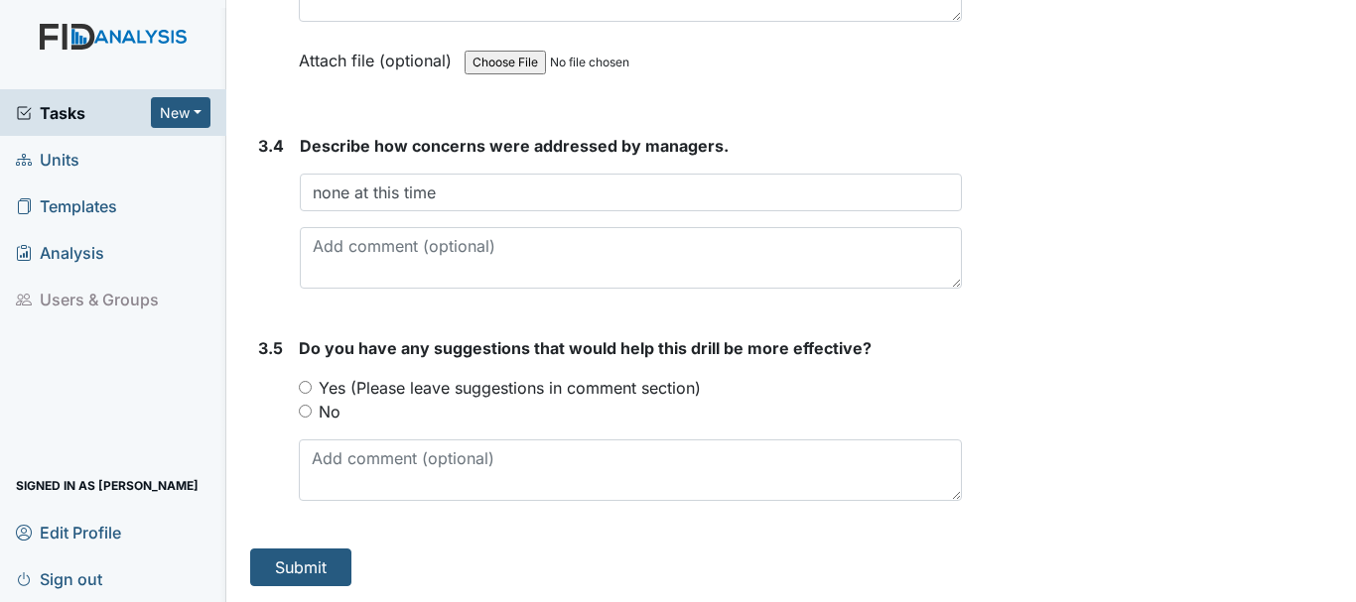
click at [303, 409] on input "No" at bounding box center [305, 411] width 13 height 13
radio input "true"
click at [311, 566] on button "Submit" at bounding box center [300, 568] width 101 height 38
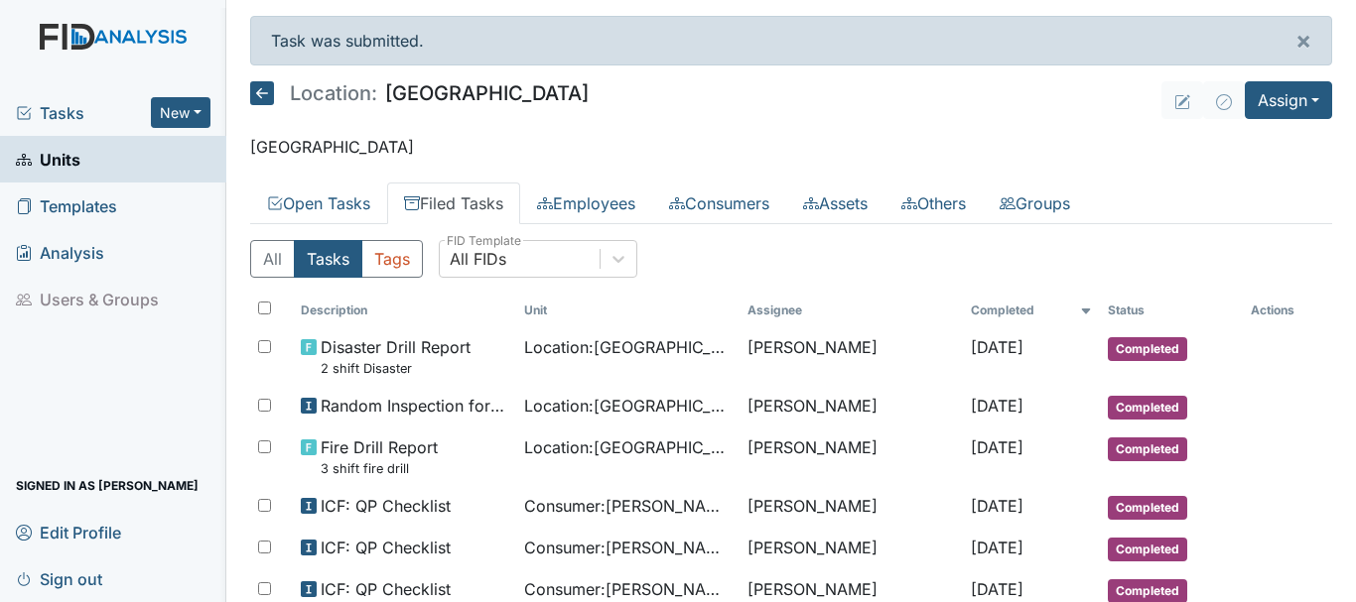
click at [94, 107] on span "Tasks" at bounding box center [83, 113] width 135 height 24
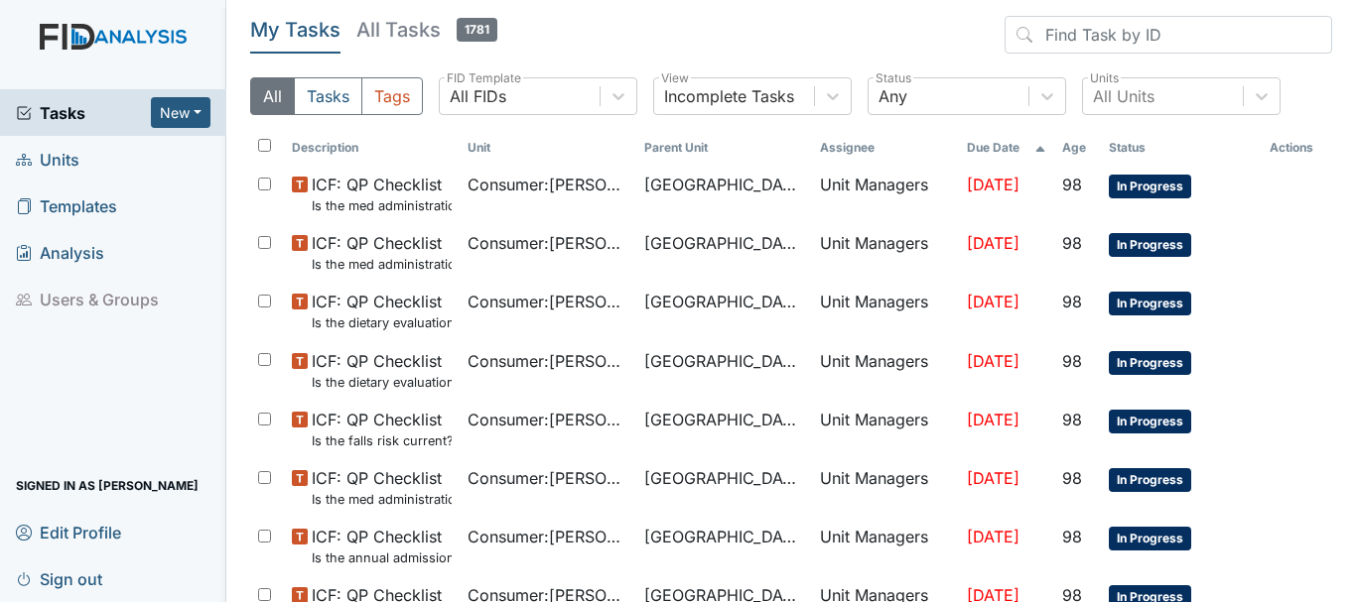
click at [91, 159] on link "Units" at bounding box center [113, 159] width 226 height 47
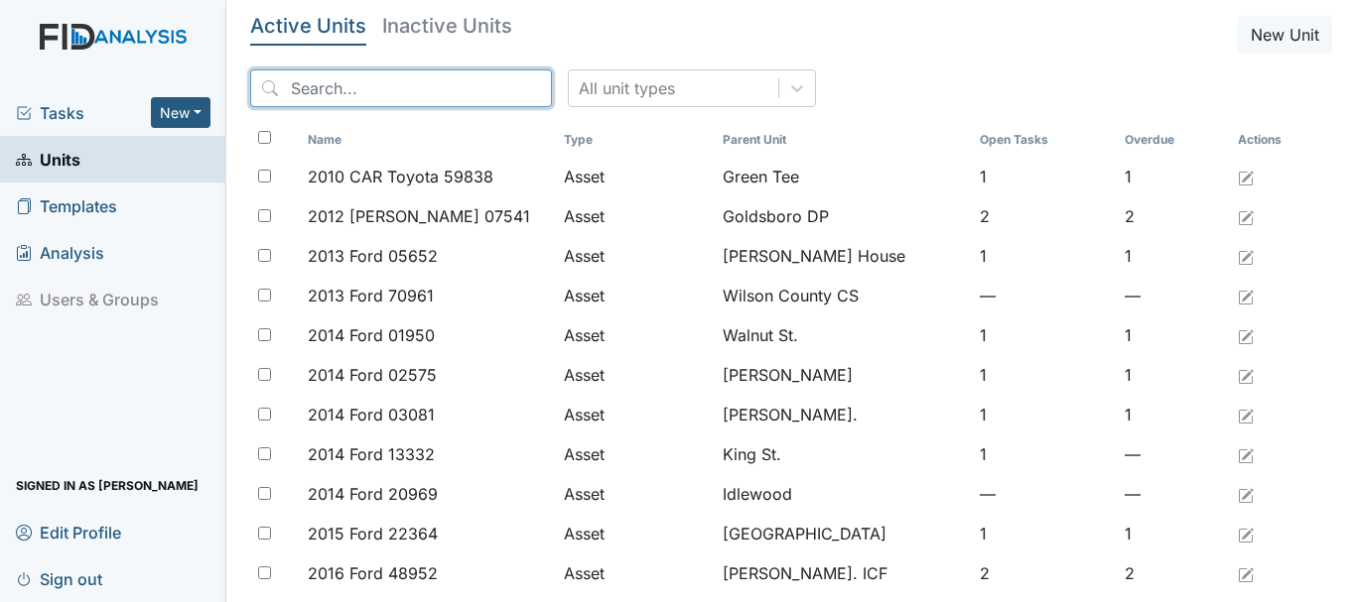
click at [362, 92] on input "search" at bounding box center [401, 88] width 302 height 38
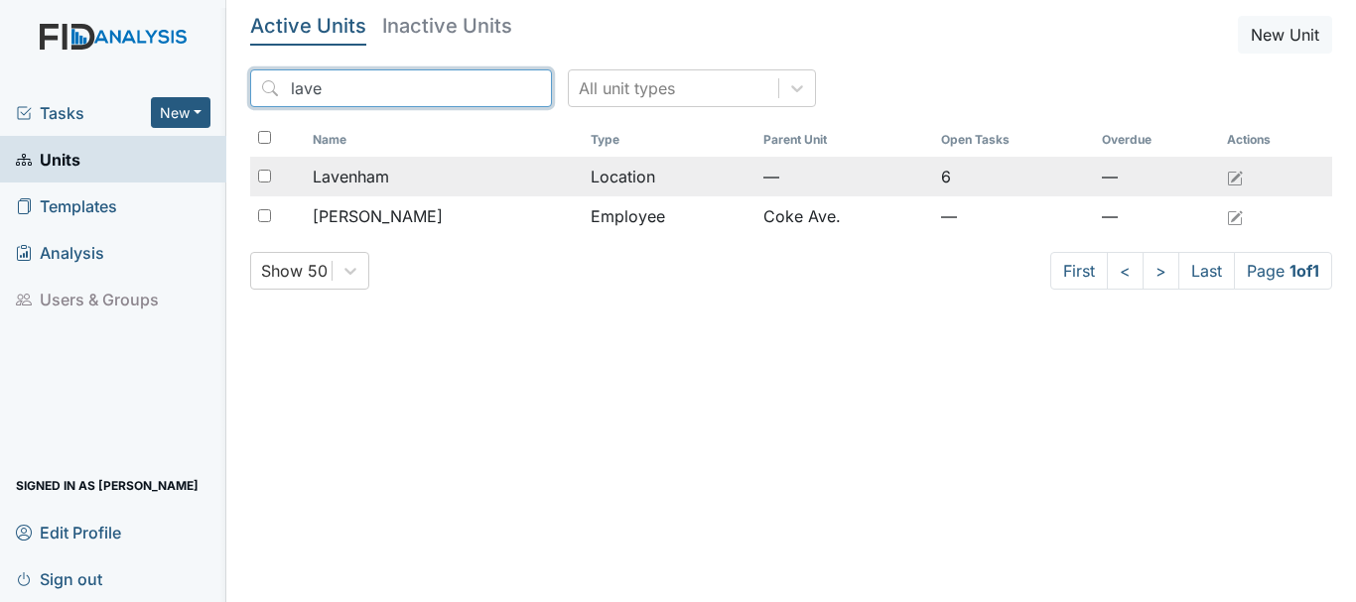
type input "lave"
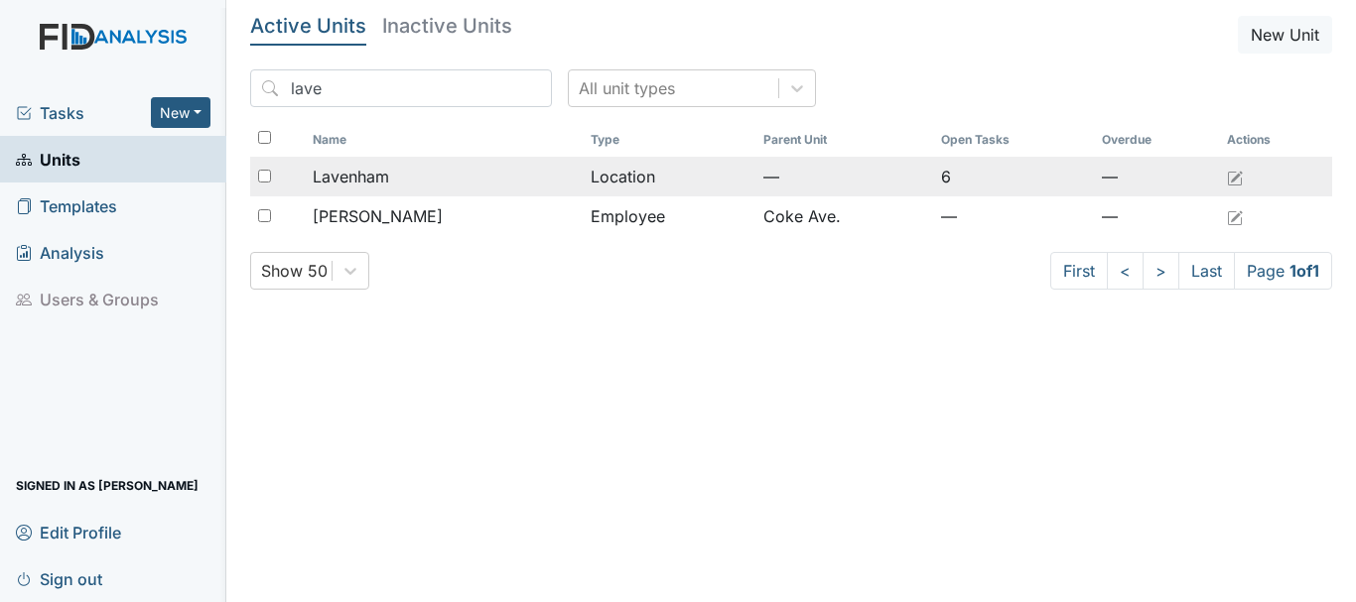
click at [390, 169] on div "Lavenham" at bounding box center [444, 177] width 262 height 24
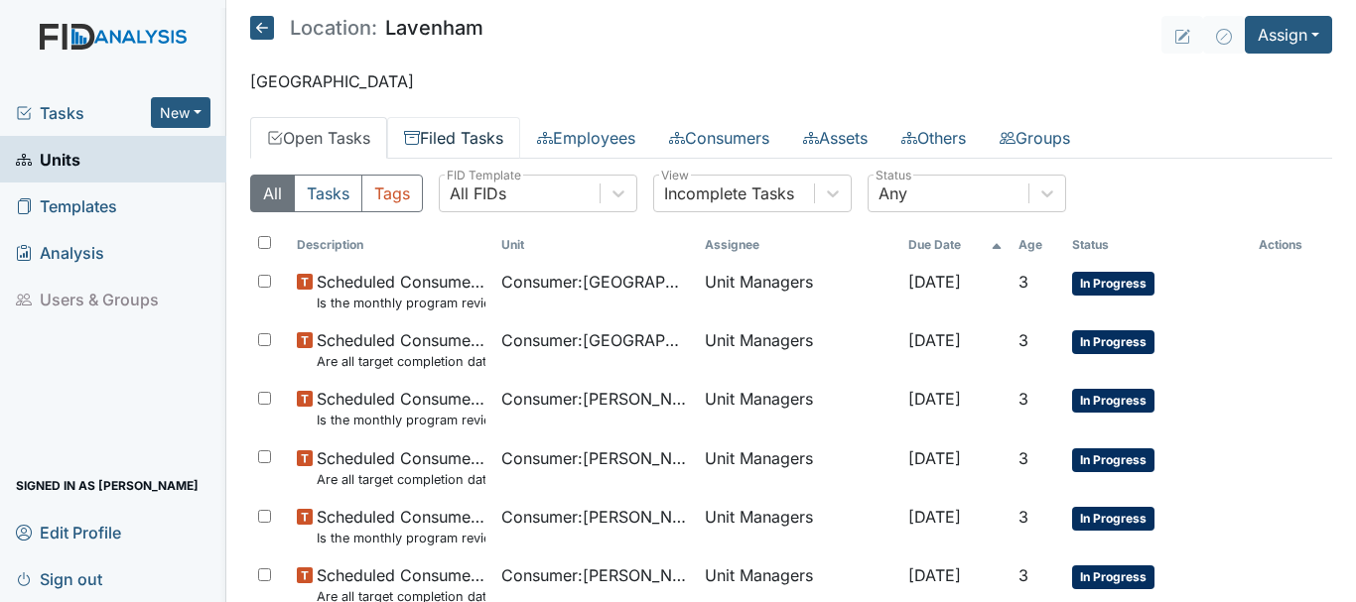
click at [487, 148] on link "Filed Tasks" at bounding box center [453, 138] width 133 height 42
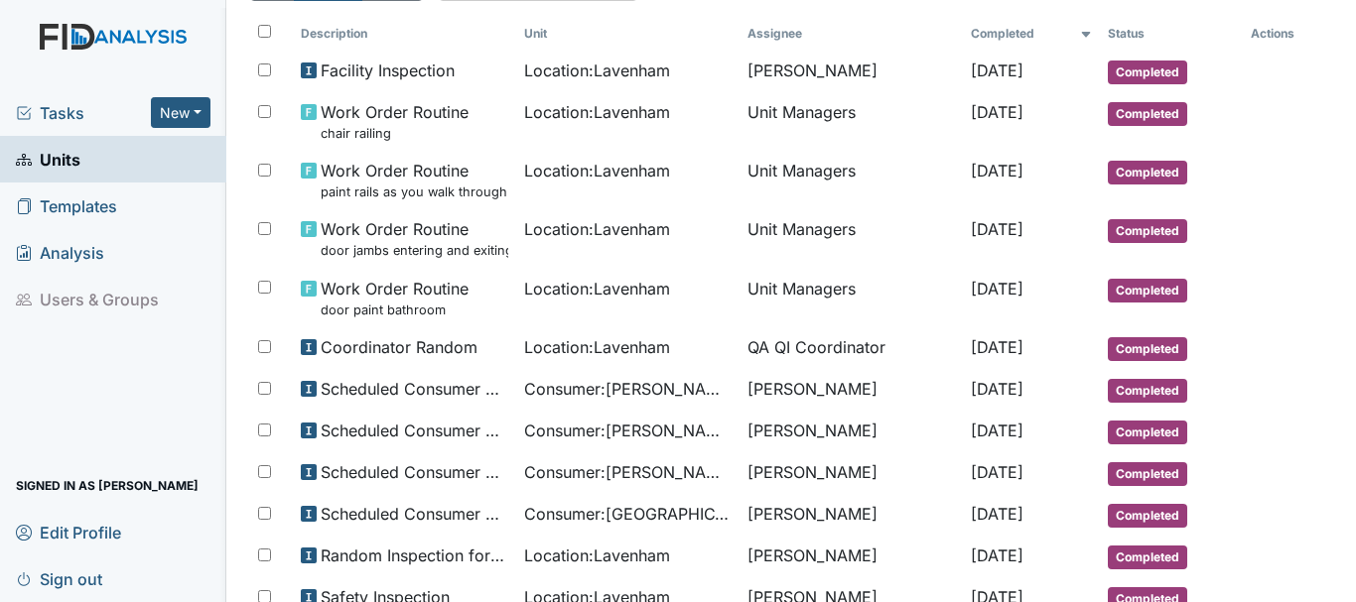
scroll to position [251, 0]
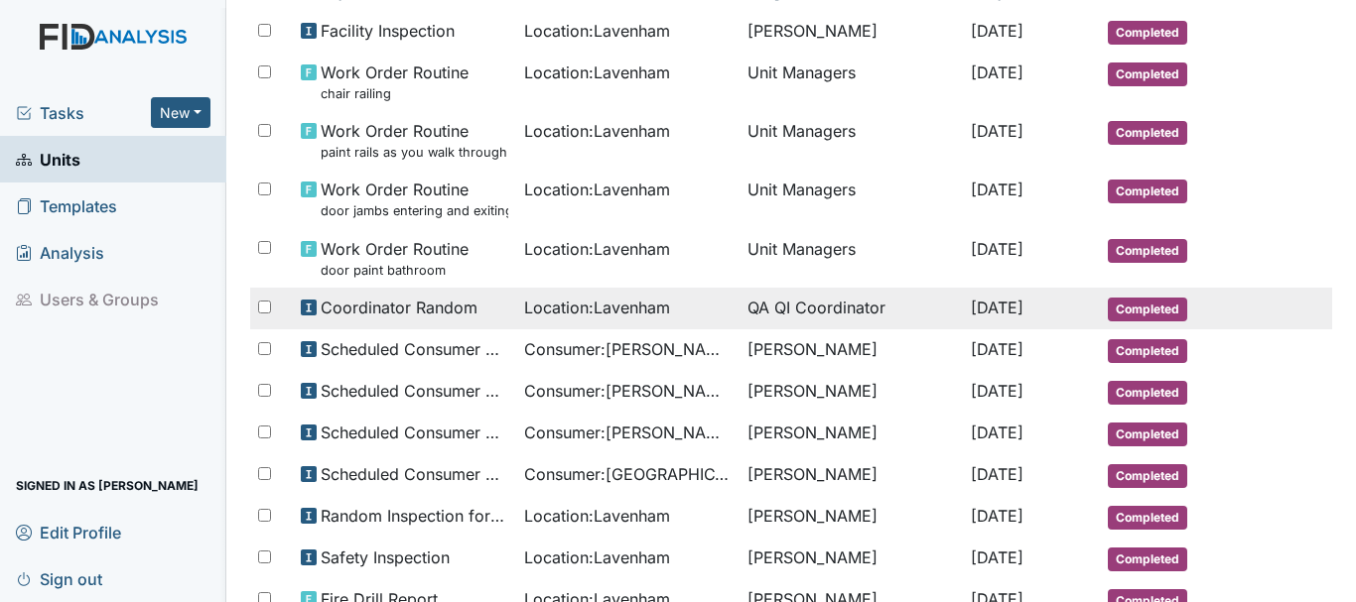
click at [1138, 316] on span "Completed" at bounding box center [1147, 310] width 79 height 24
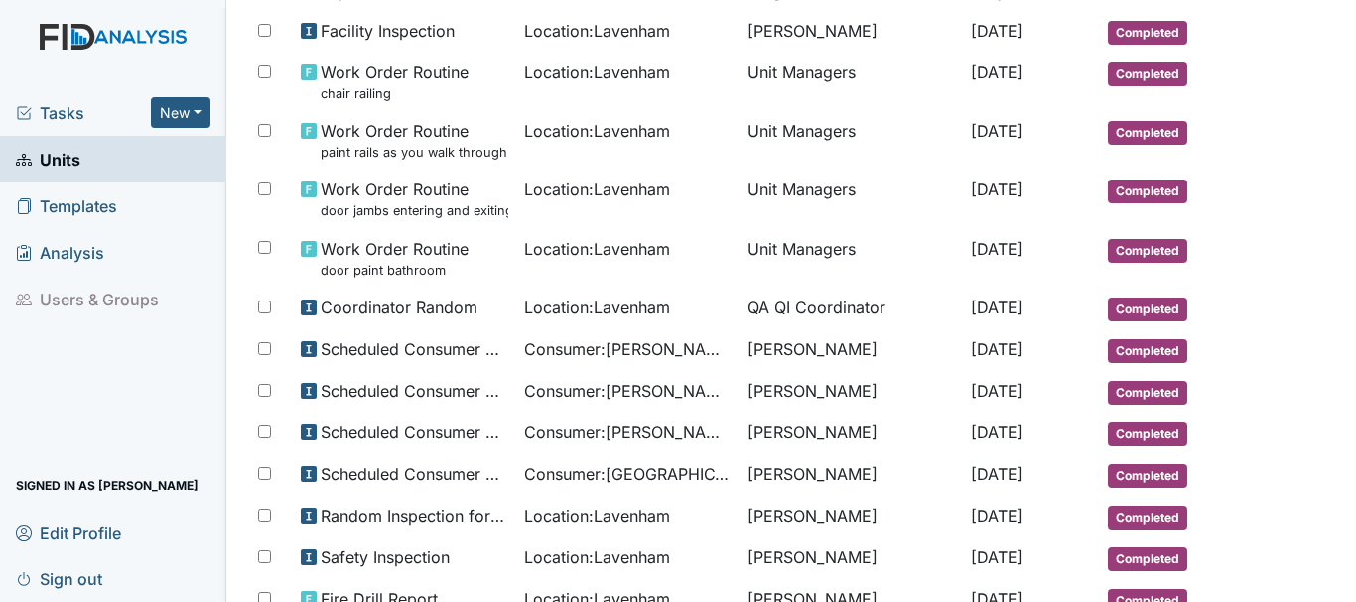
click at [65, 163] on span "Units" at bounding box center [48, 159] width 65 height 31
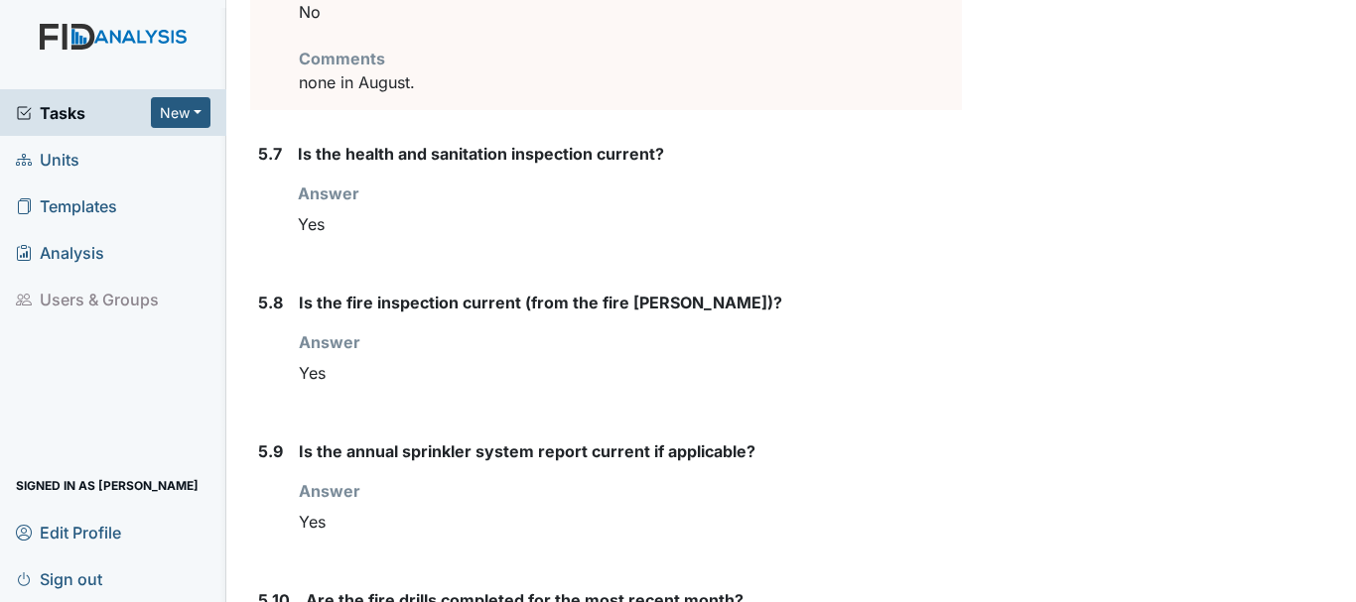
scroll to position [8506, 0]
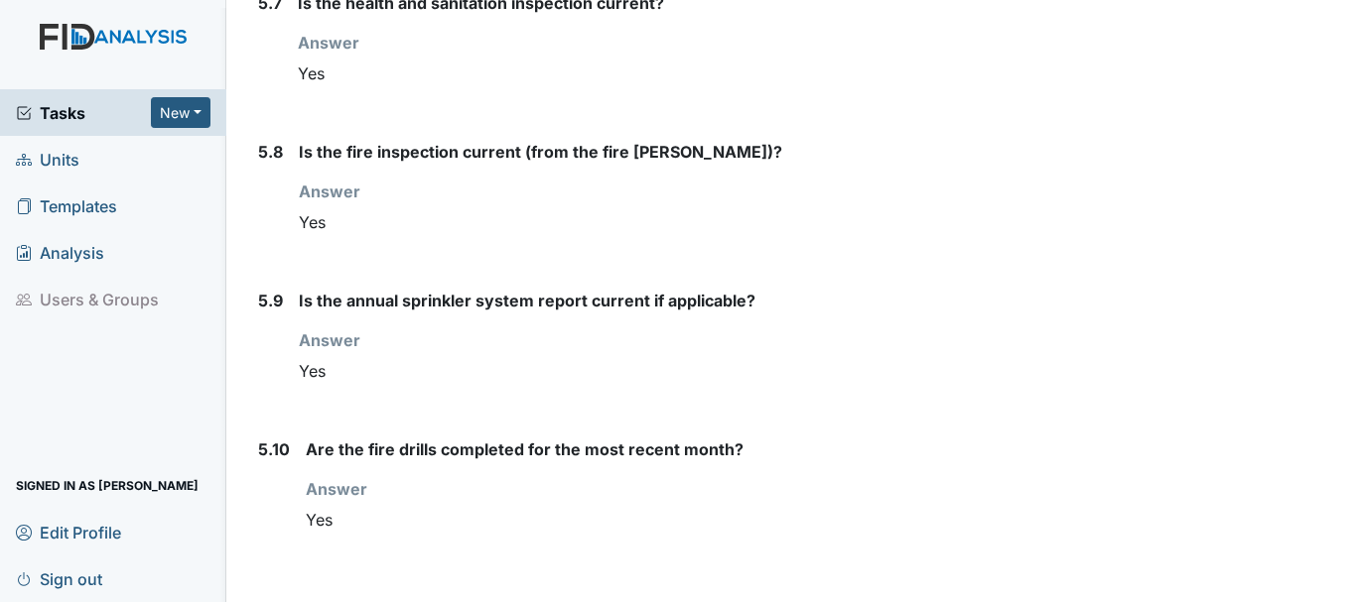
click at [711, 475] on div "Are the fire drills completed for the most recent month? Answer You must select…" at bounding box center [634, 496] width 656 height 117
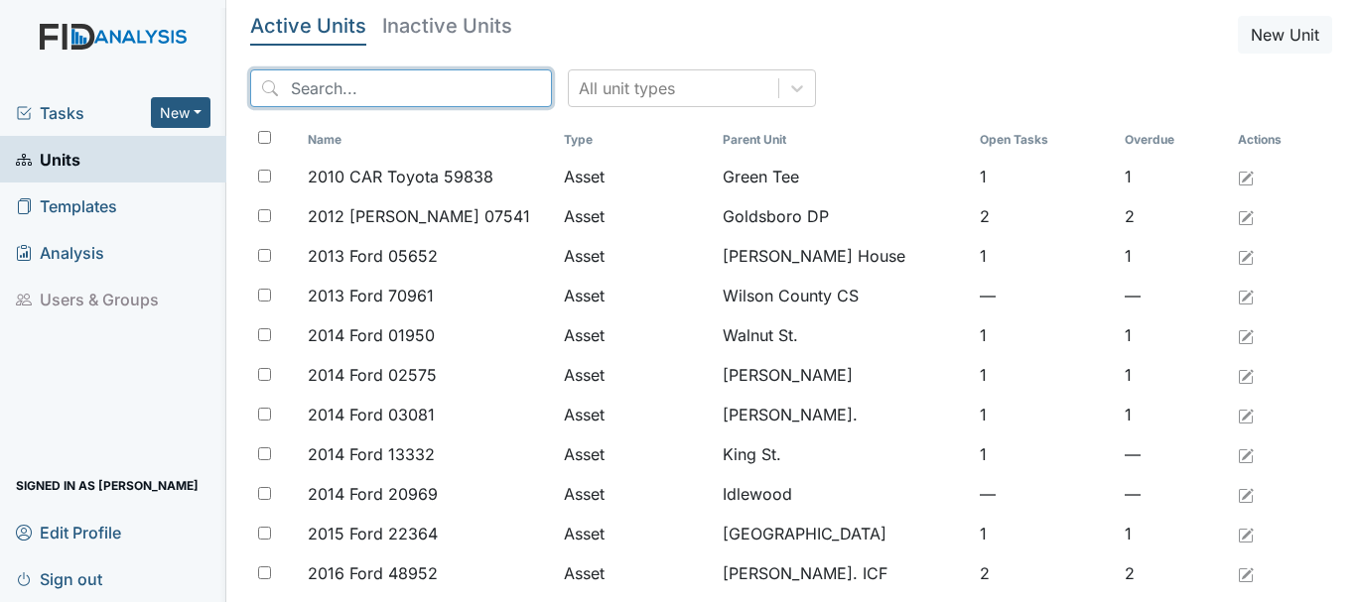
click at [396, 94] on input "search" at bounding box center [401, 88] width 302 height 38
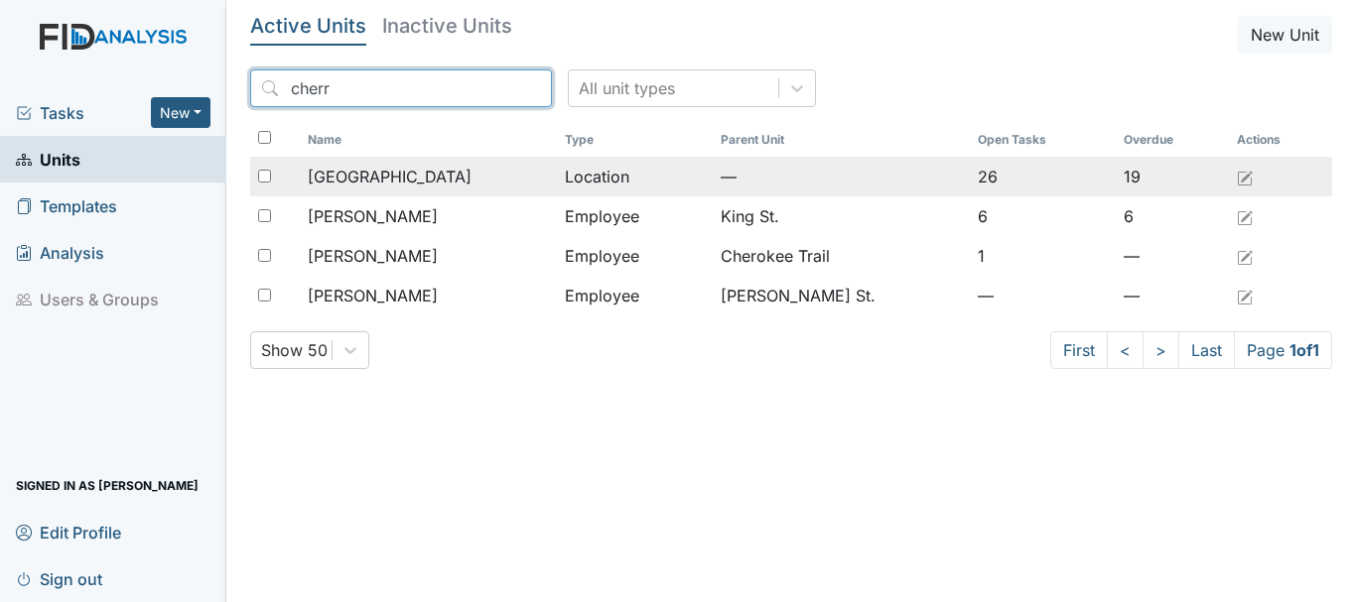
type input "cherr"
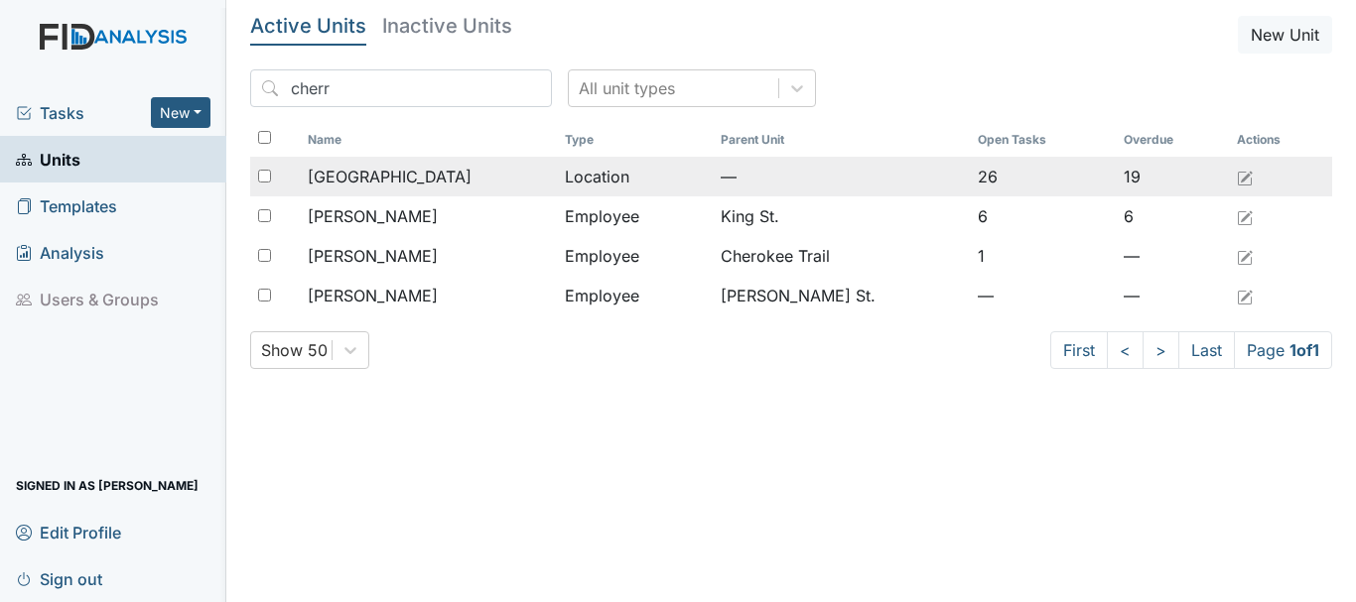
click at [643, 172] on td "Location" at bounding box center [635, 177] width 156 height 40
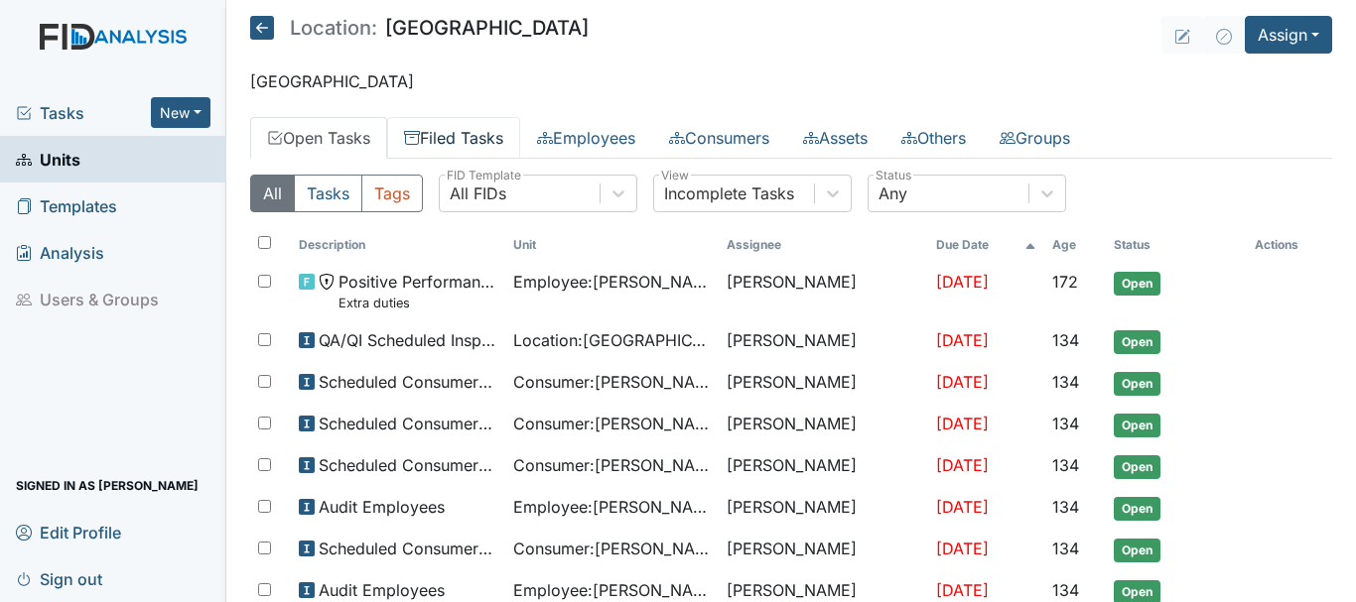
click at [460, 135] on link "Filed Tasks" at bounding box center [453, 138] width 133 height 42
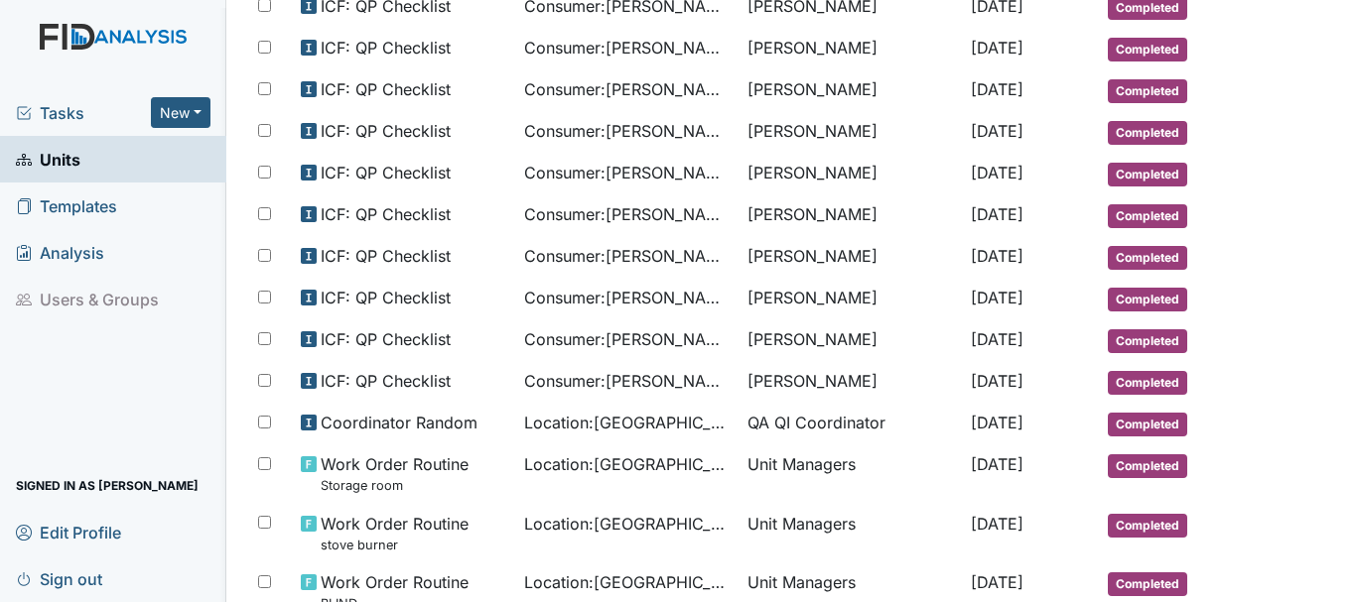
scroll to position [769, 0]
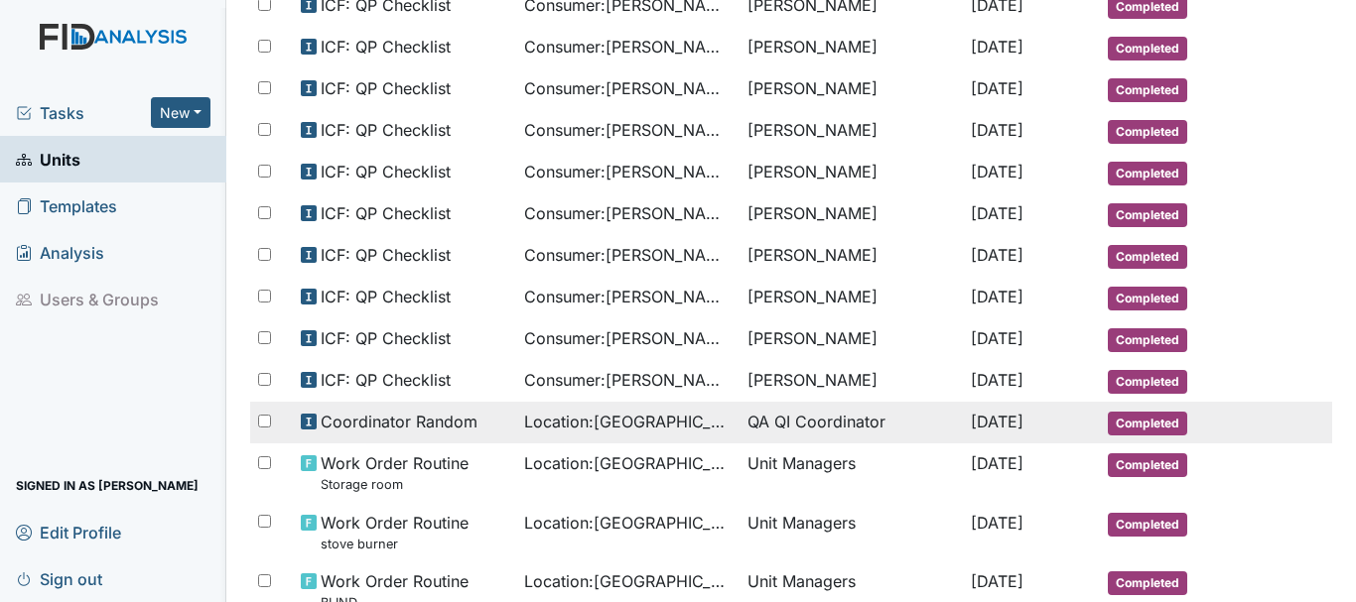
click at [1119, 424] on span "Completed" at bounding box center [1147, 424] width 79 height 24
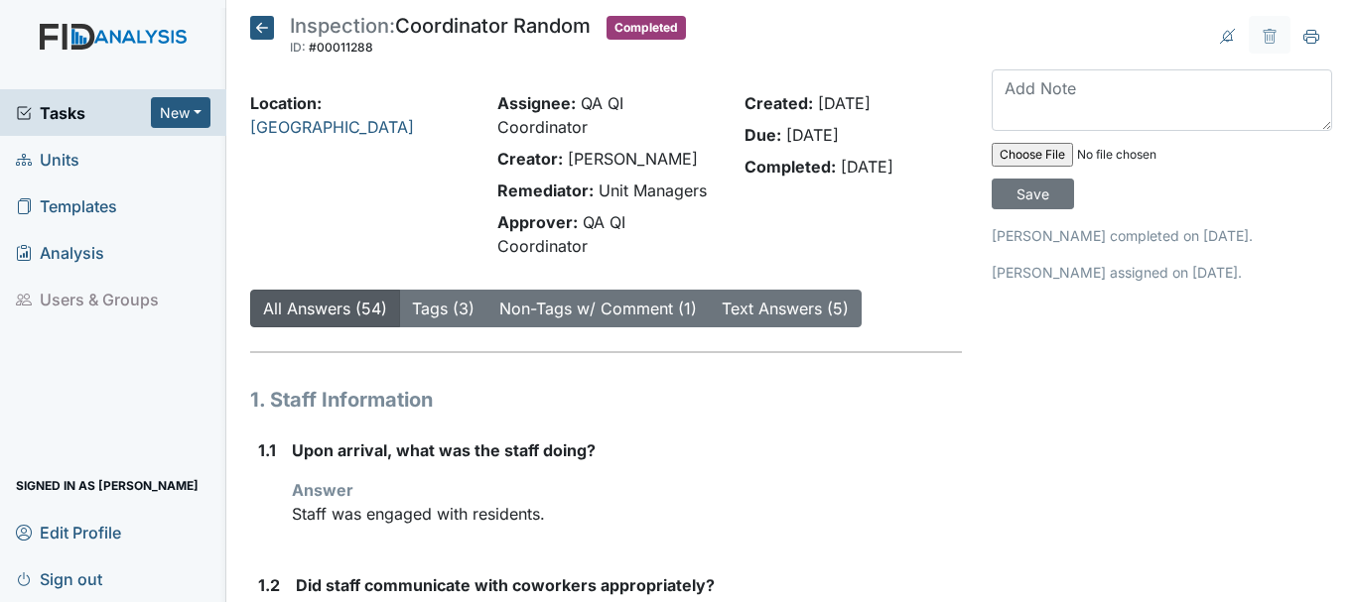
click at [65, 155] on span "Units" at bounding box center [48, 159] width 64 height 31
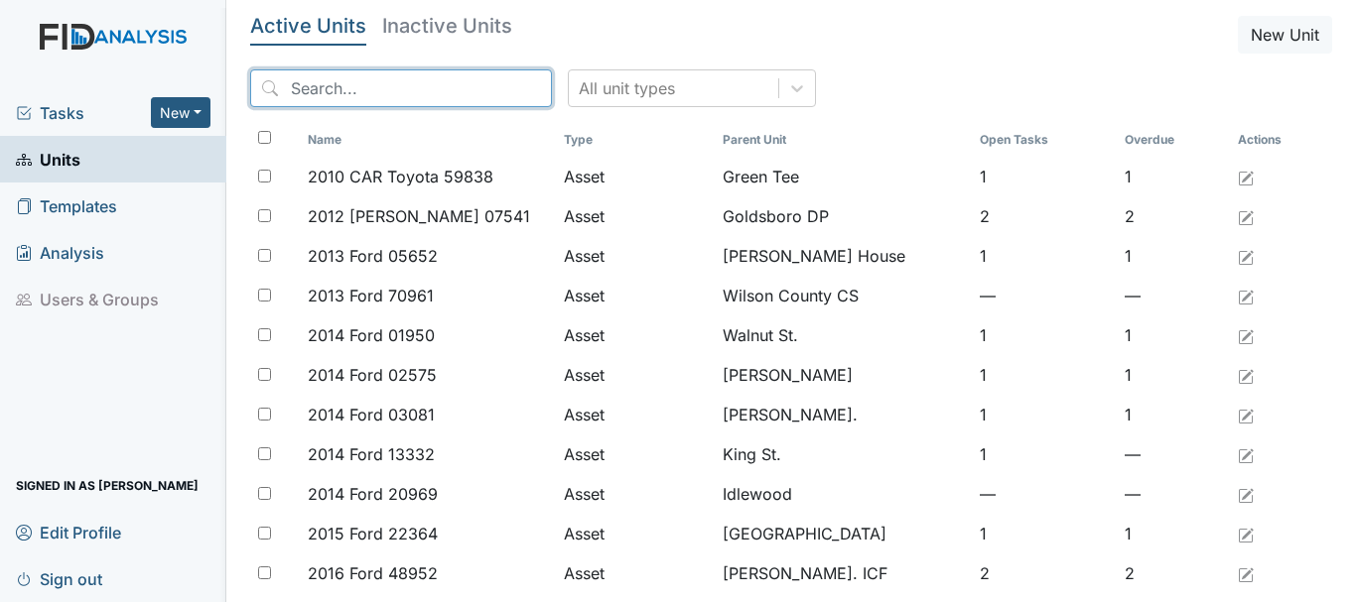
click at [406, 86] on input "search" at bounding box center [401, 88] width 302 height 38
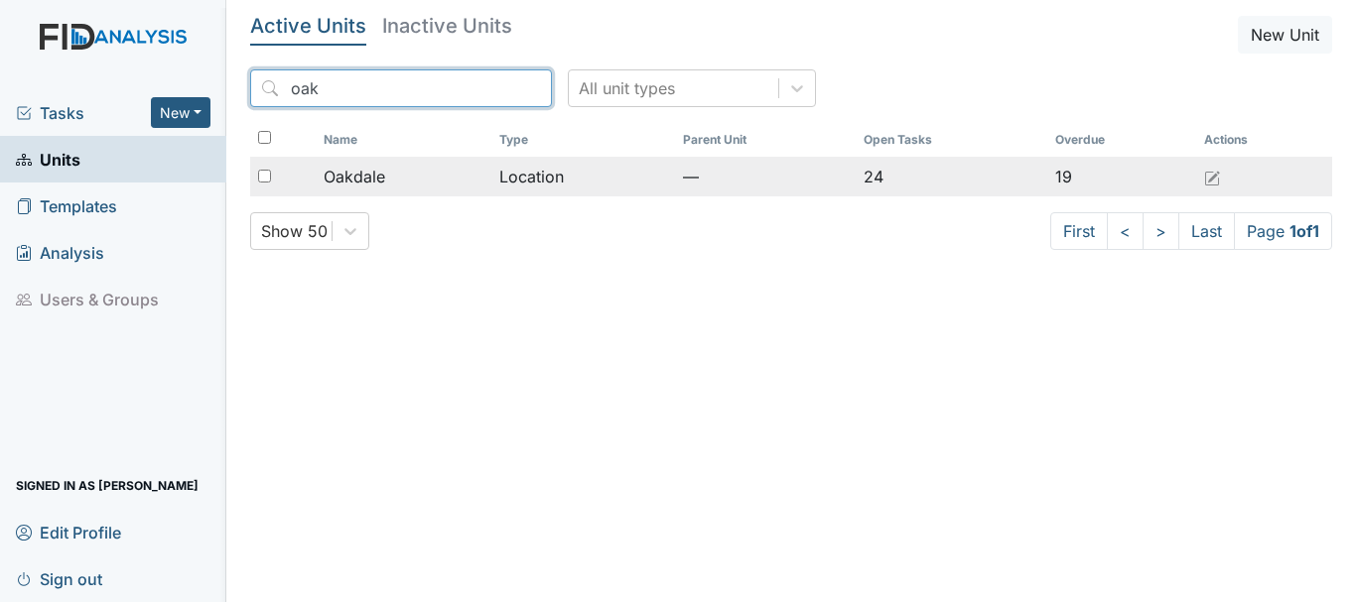
type input "oak"
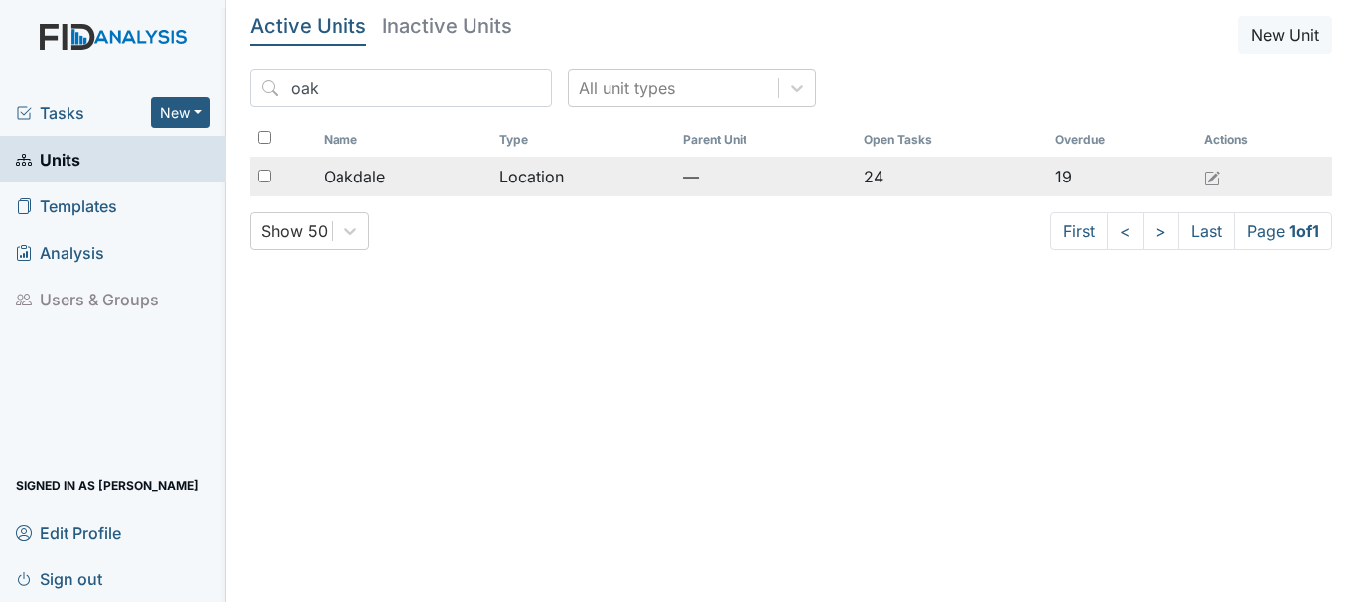
click at [358, 169] on span "Oakdale" at bounding box center [355, 177] width 62 height 24
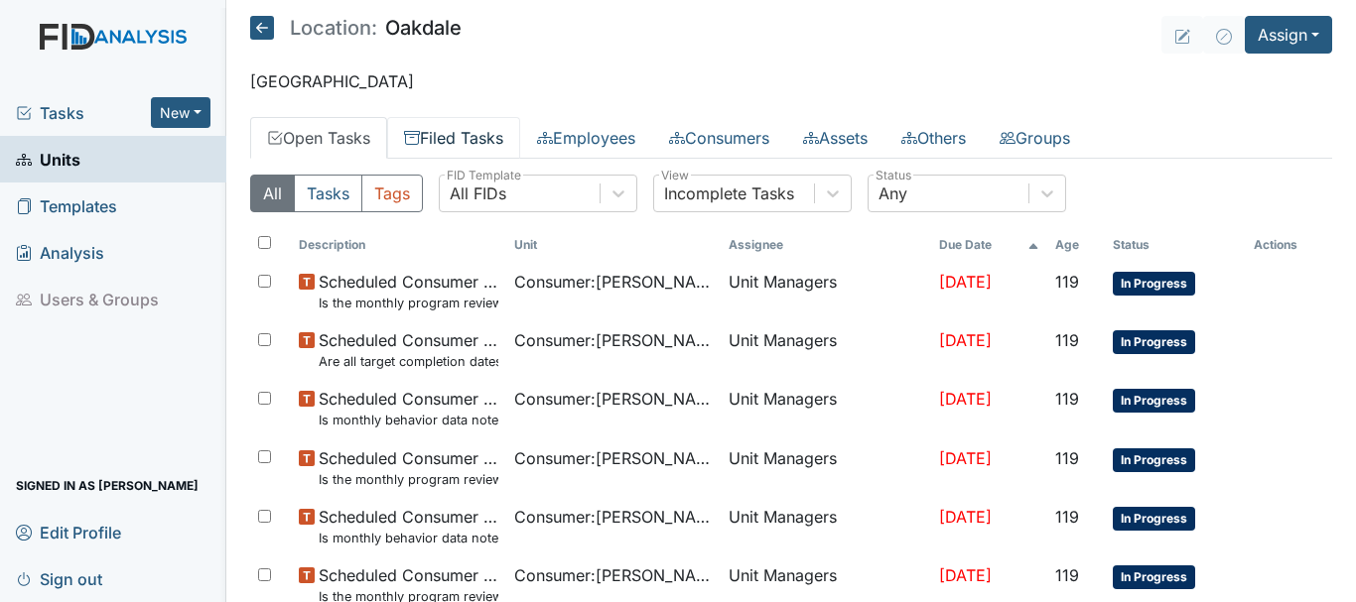
click at [472, 135] on link "Filed Tasks" at bounding box center [453, 138] width 133 height 42
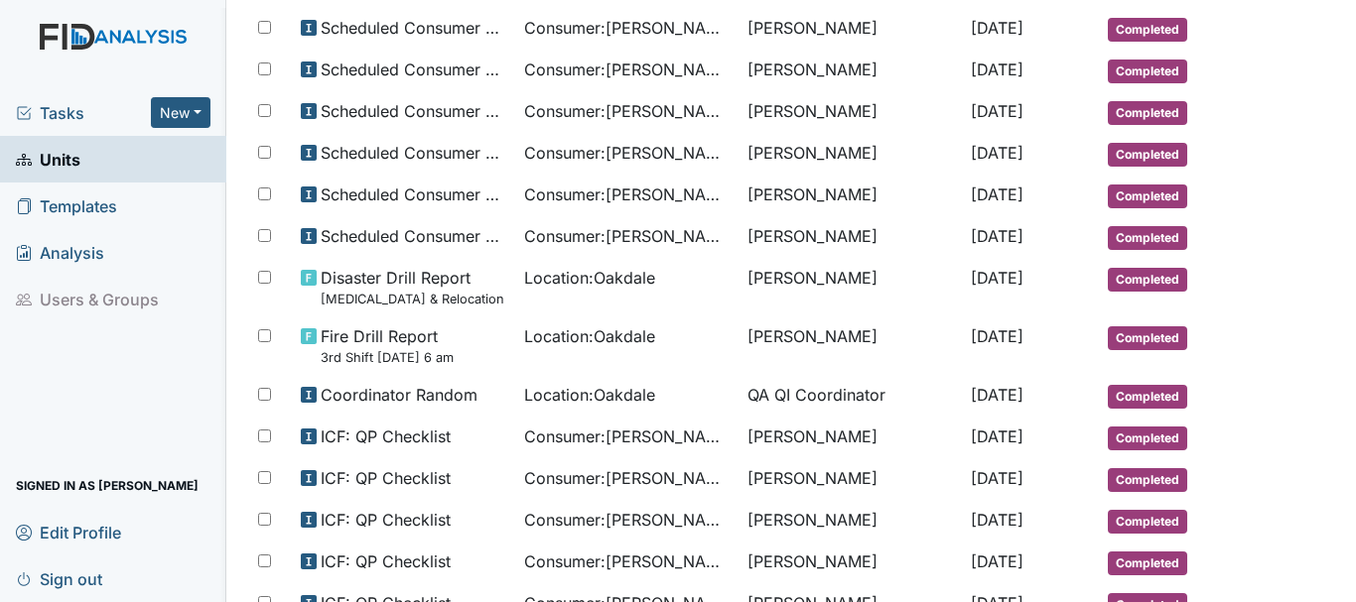
scroll to position [256, 0]
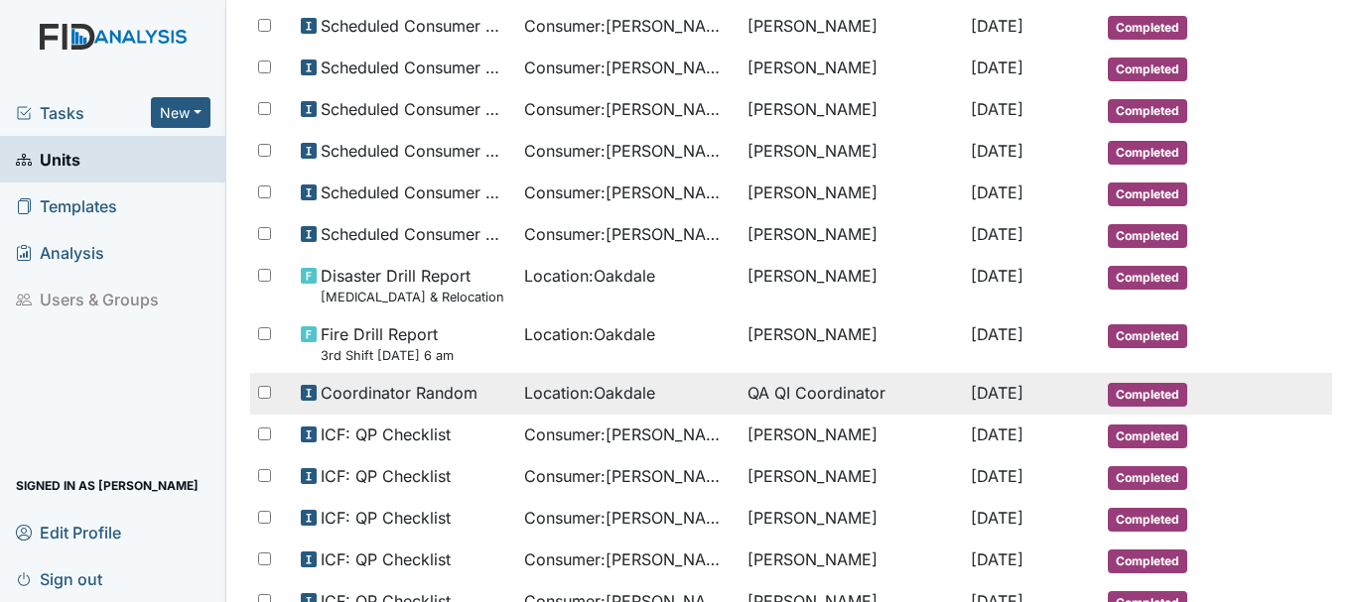
click at [1144, 395] on span "Completed" at bounding box center [1147, 395] width 79 height 24
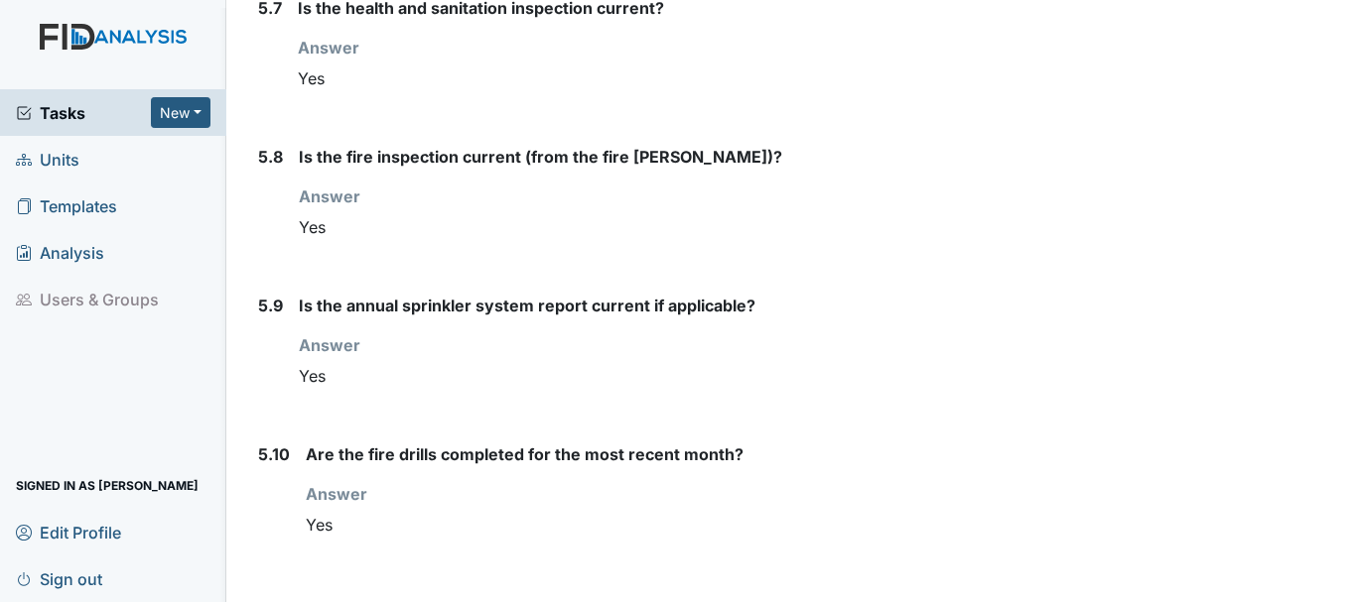
scroll to position [8437, 0]
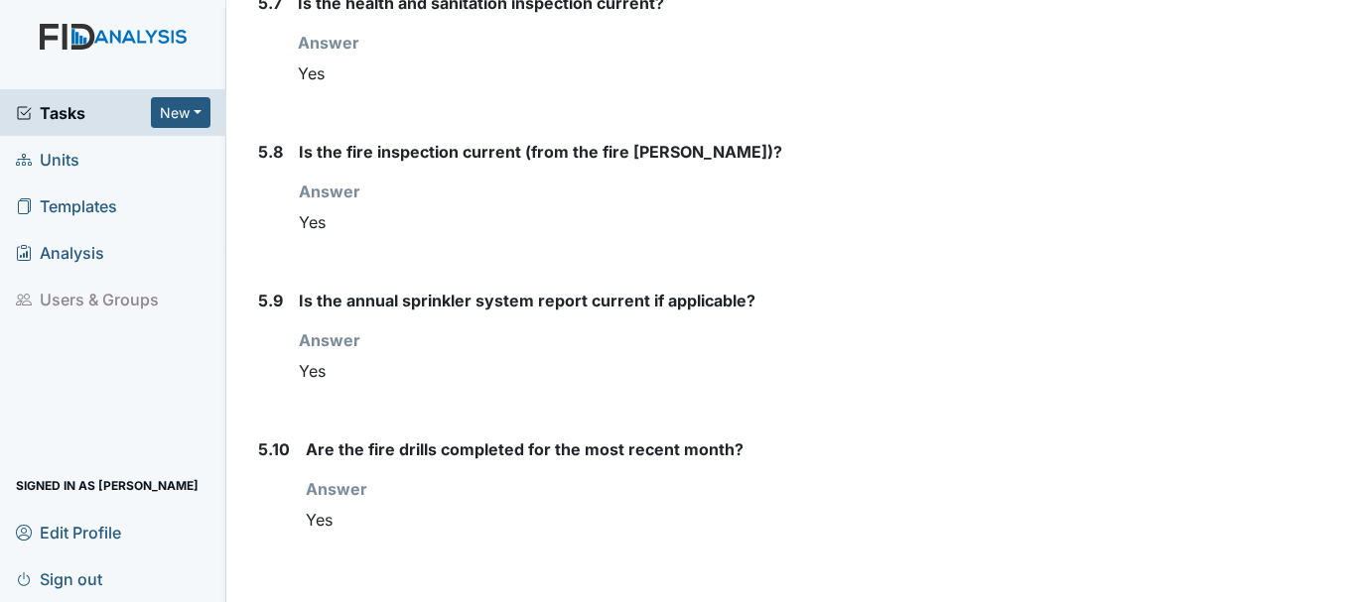
click at [72, 162] on span "Units" at bounding box center [48, 159] width 64 height 31
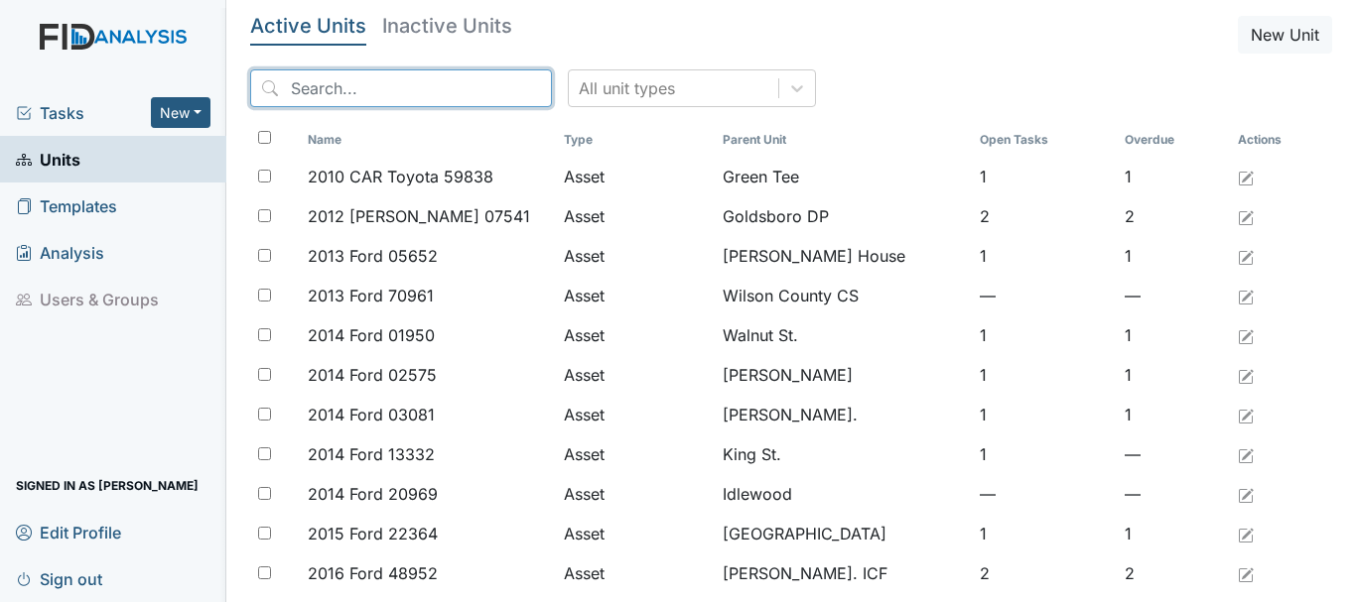
click at [314, 99] on input "search" at bounding box center [401, 88] width 302 height 38
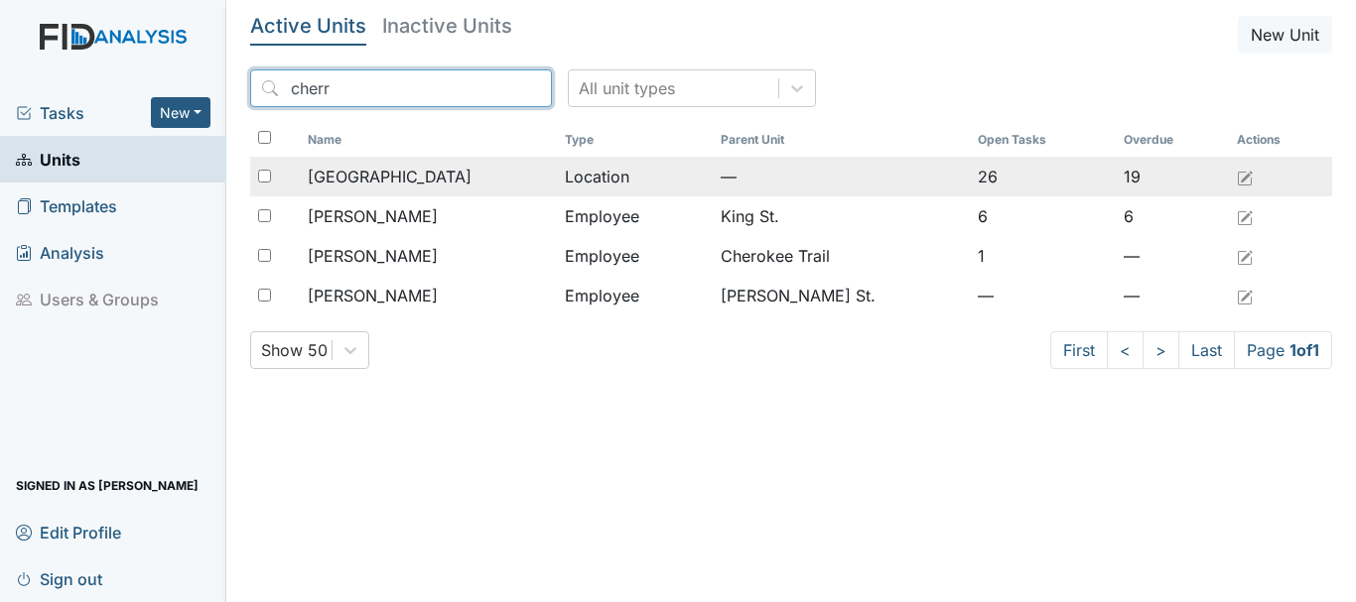
type input "cherr"
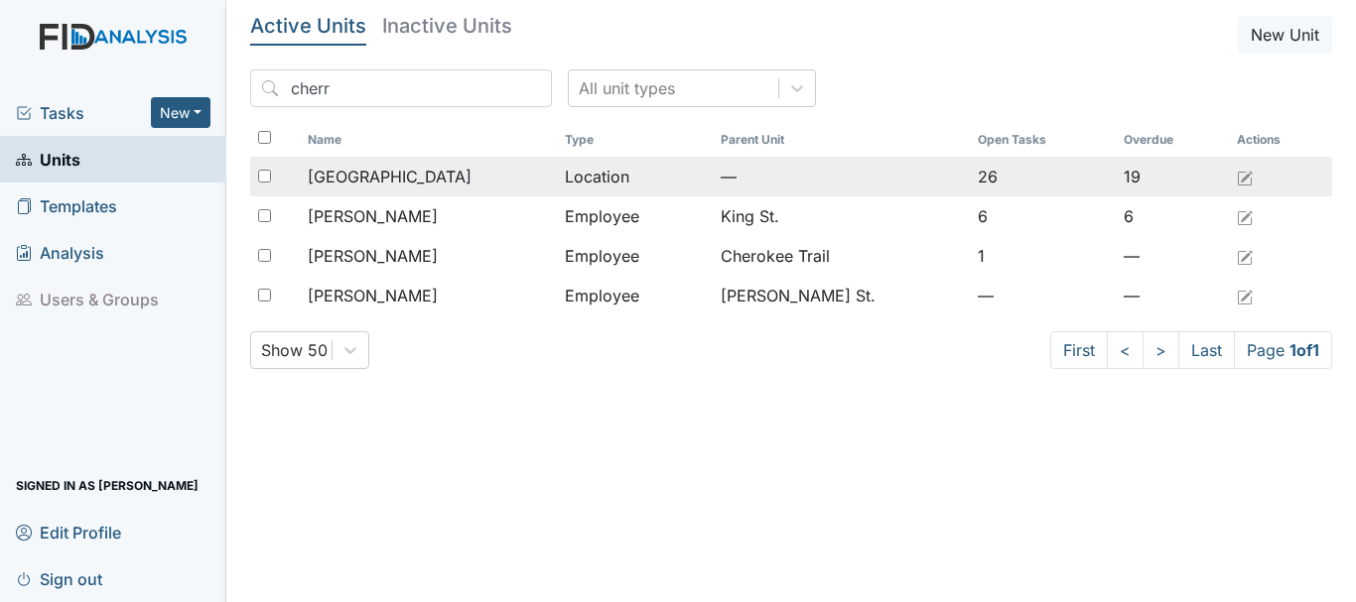
click at [407, 170] on div "[GEOGRAPHIC_DATA]" at bounding box center [428, 177] width 241 height 24
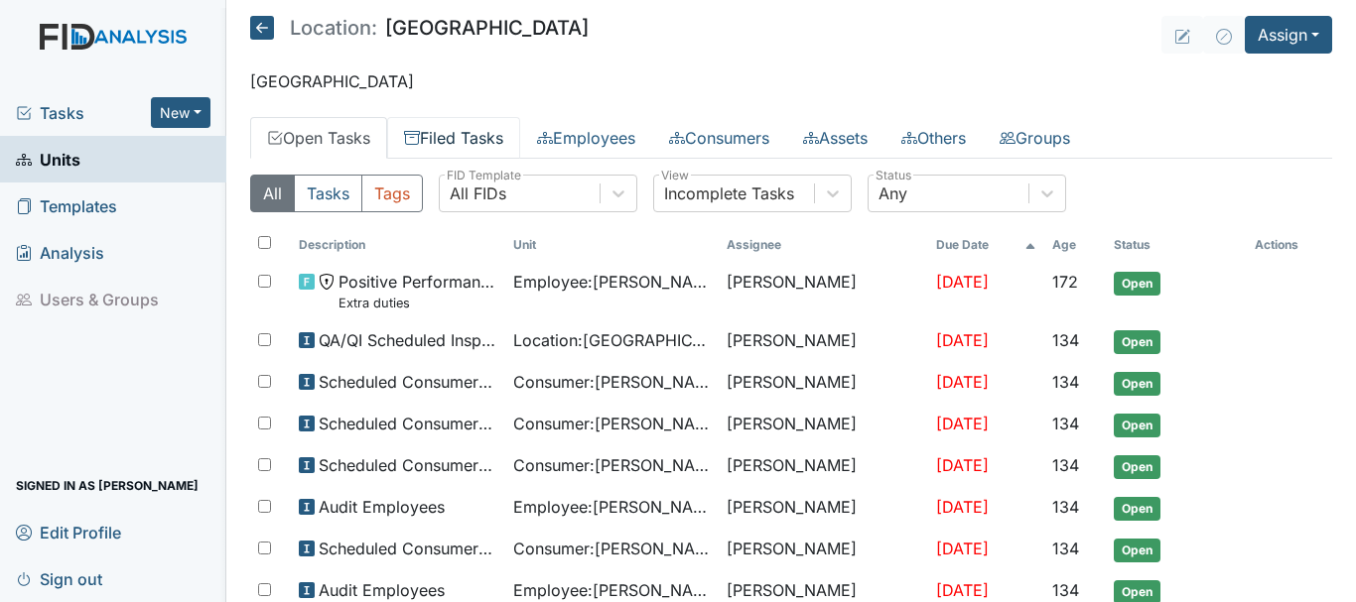
click at [475, 138] on link "Filed Tasks" at bounding box center [453, 138] width 133 height 42
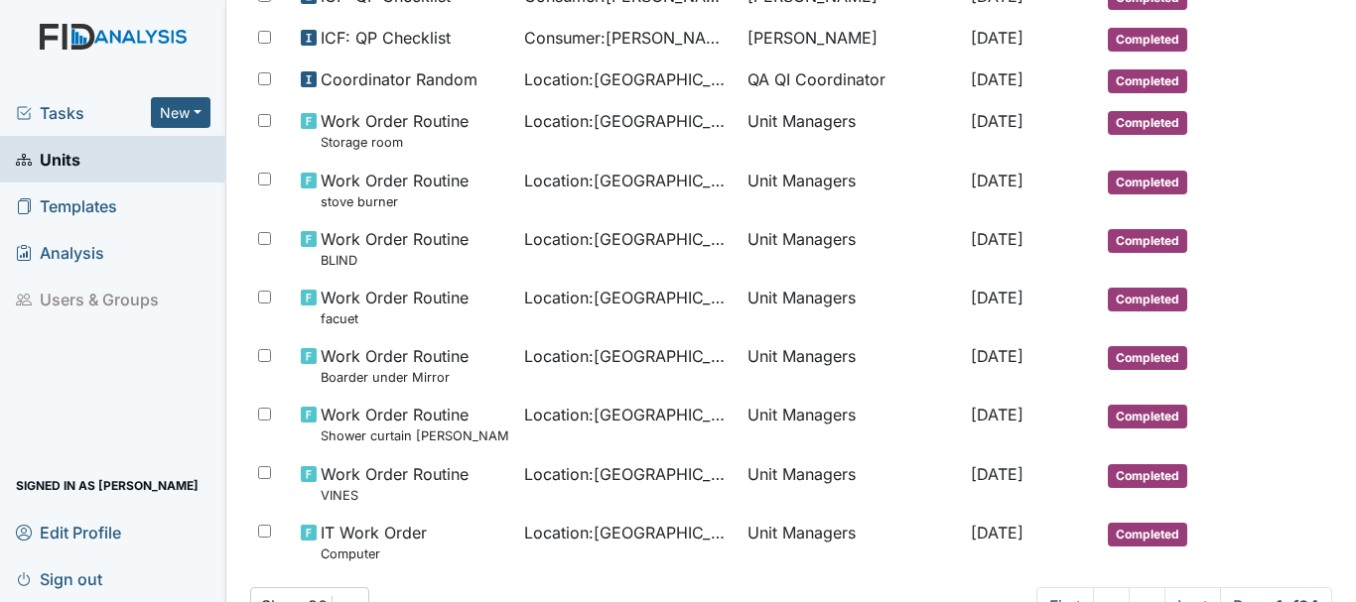
scroll to position [1182, 0]
